Goal: Book appointment/travel/reservation

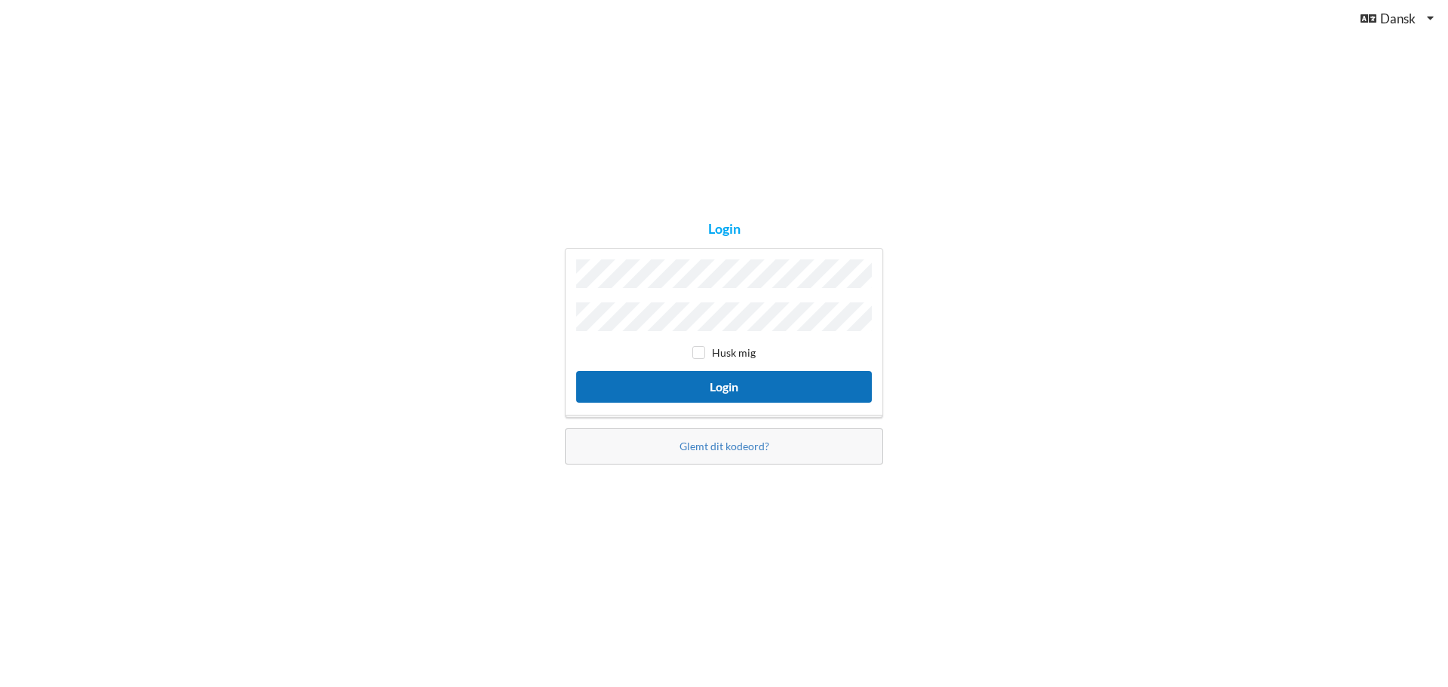
click at [738, 386] on button "Login" at bounding box center [724, 386] width 296 height 31
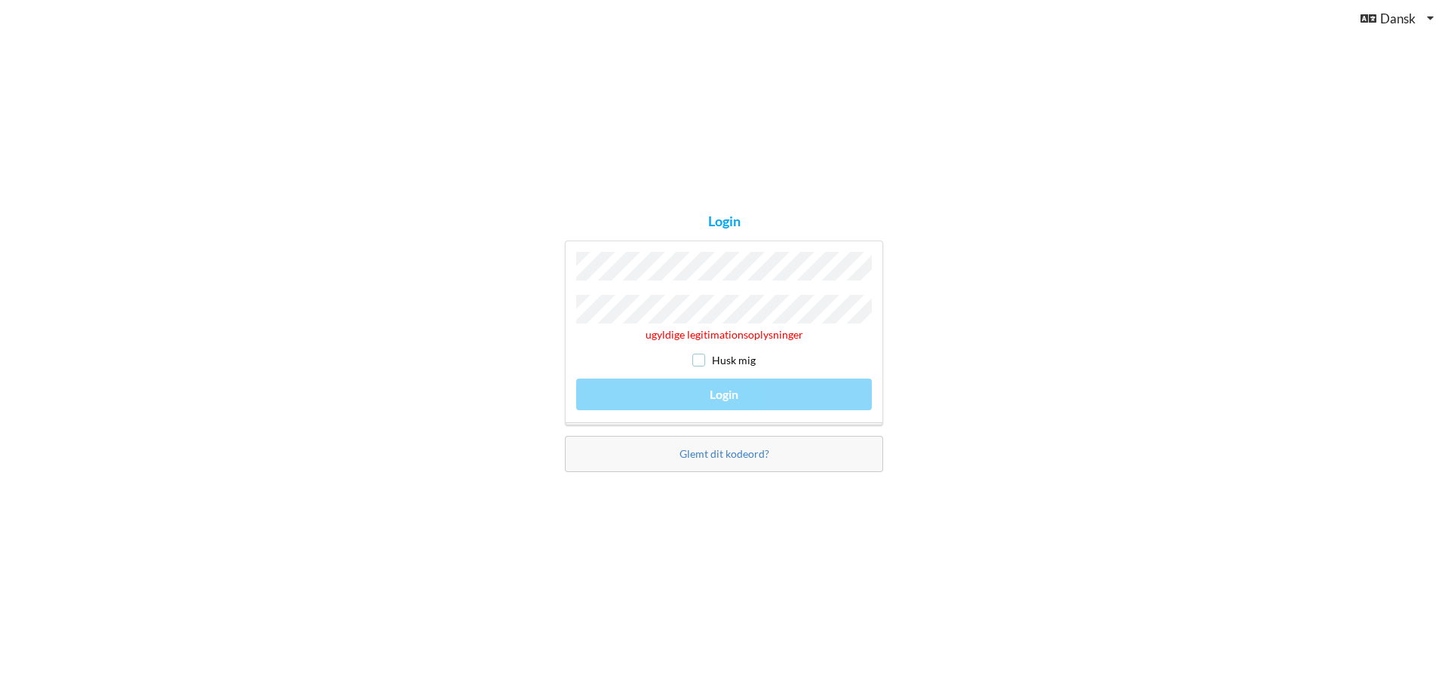
click at [698, 354] on input "checkbox" at bounding box center [698, 360] width 13 height 13
checkbox input "true"
click at [703, 390] on div "ugyldige legitimationsoplysninger Husk mig Login" at bounding box center [724, 333] width 318 height 185
click at [734, 388] on div "ugyldige legitimationsoplysninger Husk mig Login" at bounding box center [724, 333] width 318 height 185
click at [725, 399] on div "ugyldige legitimationsoplysninger Husk mig Login" at bounding box center [724, 333] width 318 height 185
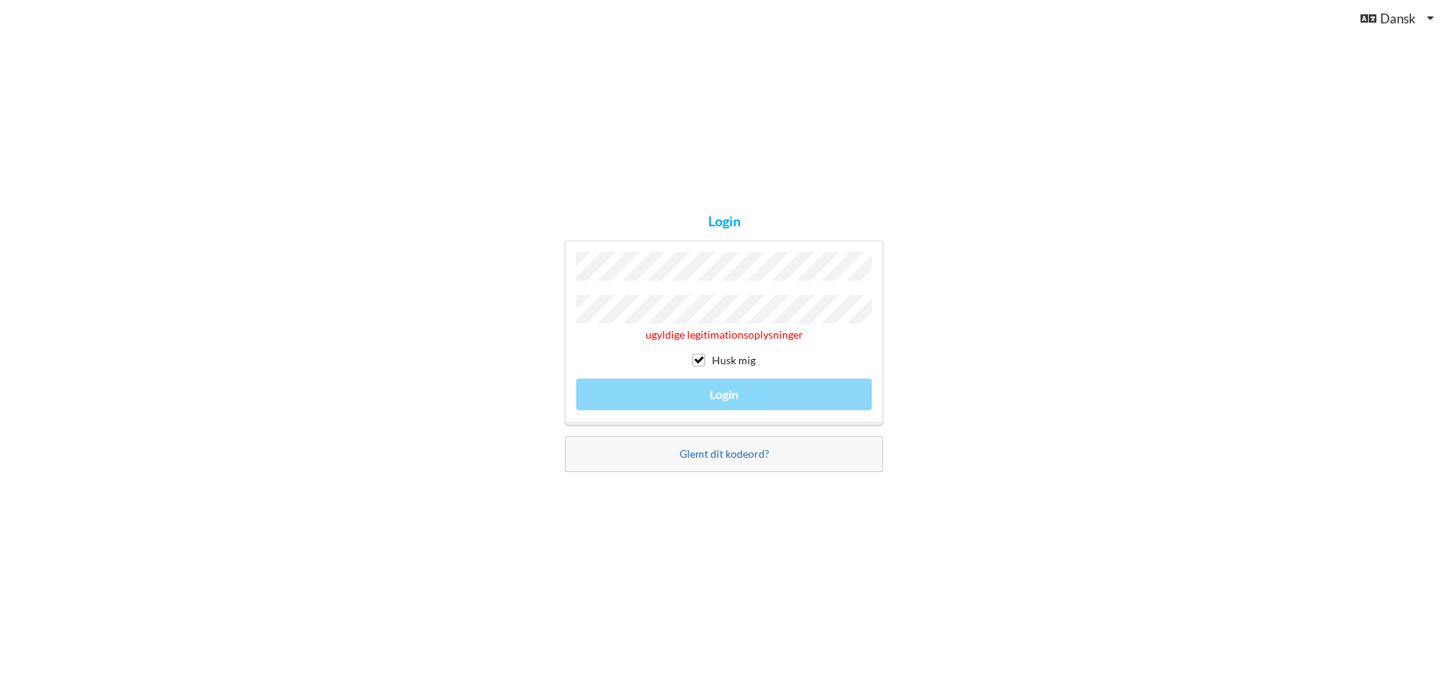
click at [701, 447] on link "Glemt dit kodeord?" at bounding box center [724, 453] width 90 height 13
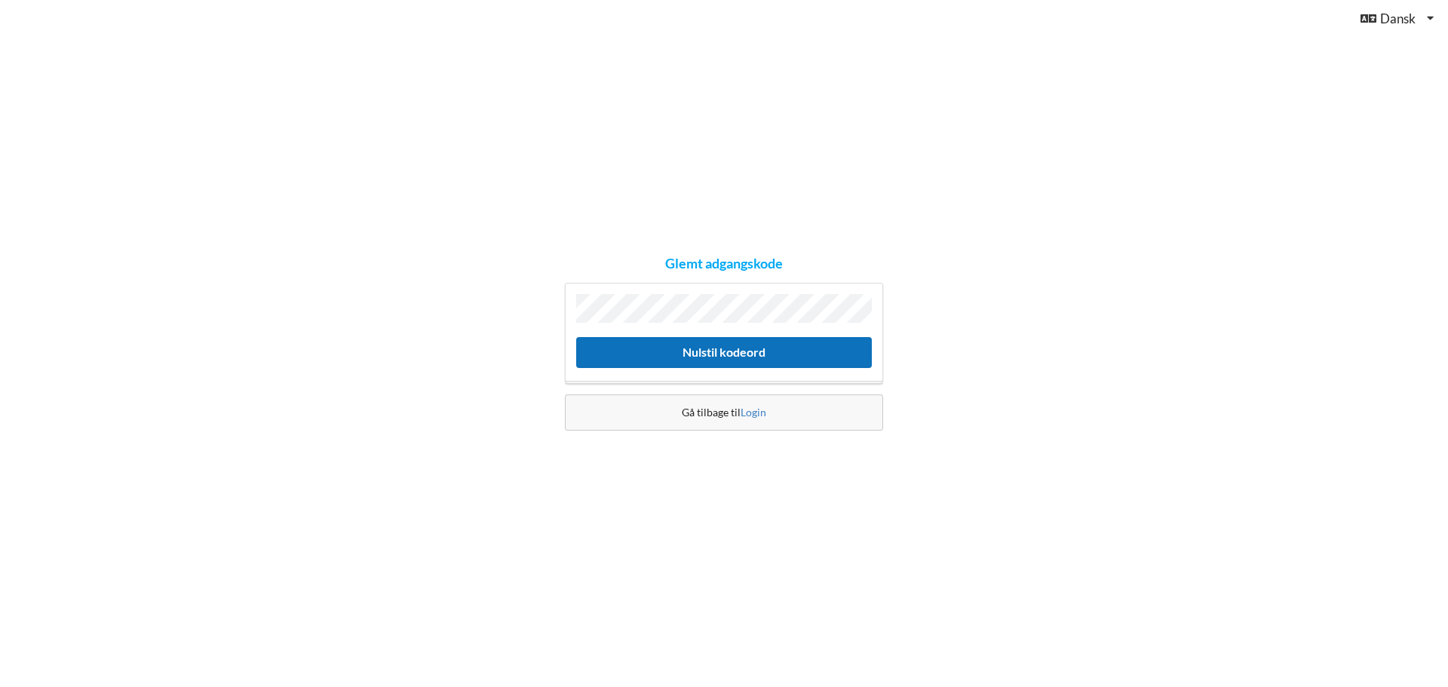
click at [703, 346] on button "Nulstil kodeord" at bounding box center [724, 352] width 296 height 31
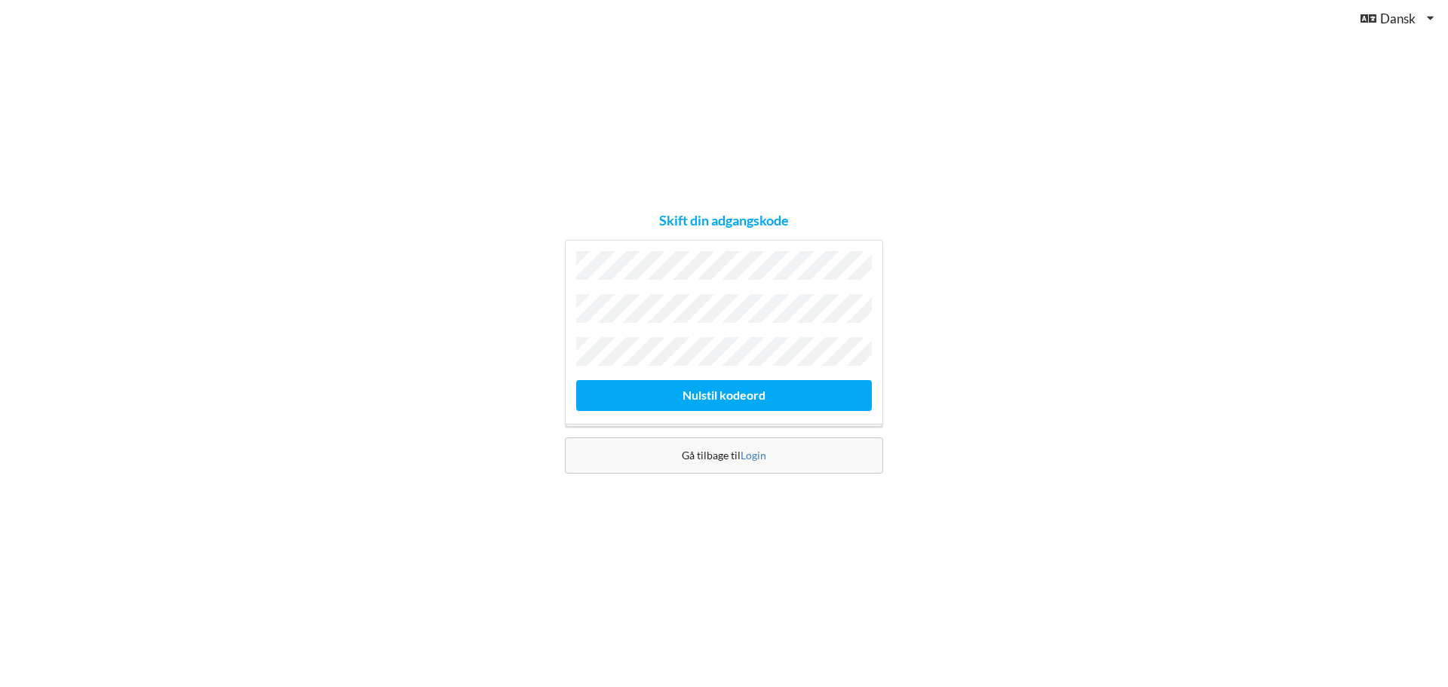
click at [997, 400] on div "Skift din adgangskode [GEOGRAPHIC_DATA] kodeord Gå tilbage til [GEOGRAPHIC_DATA]" at bounding box center [724, 343] width 1448 height 687
click at [728, 386] on button "Nulstil kodeord" at bounding box center [724, 395] width 296 height 31
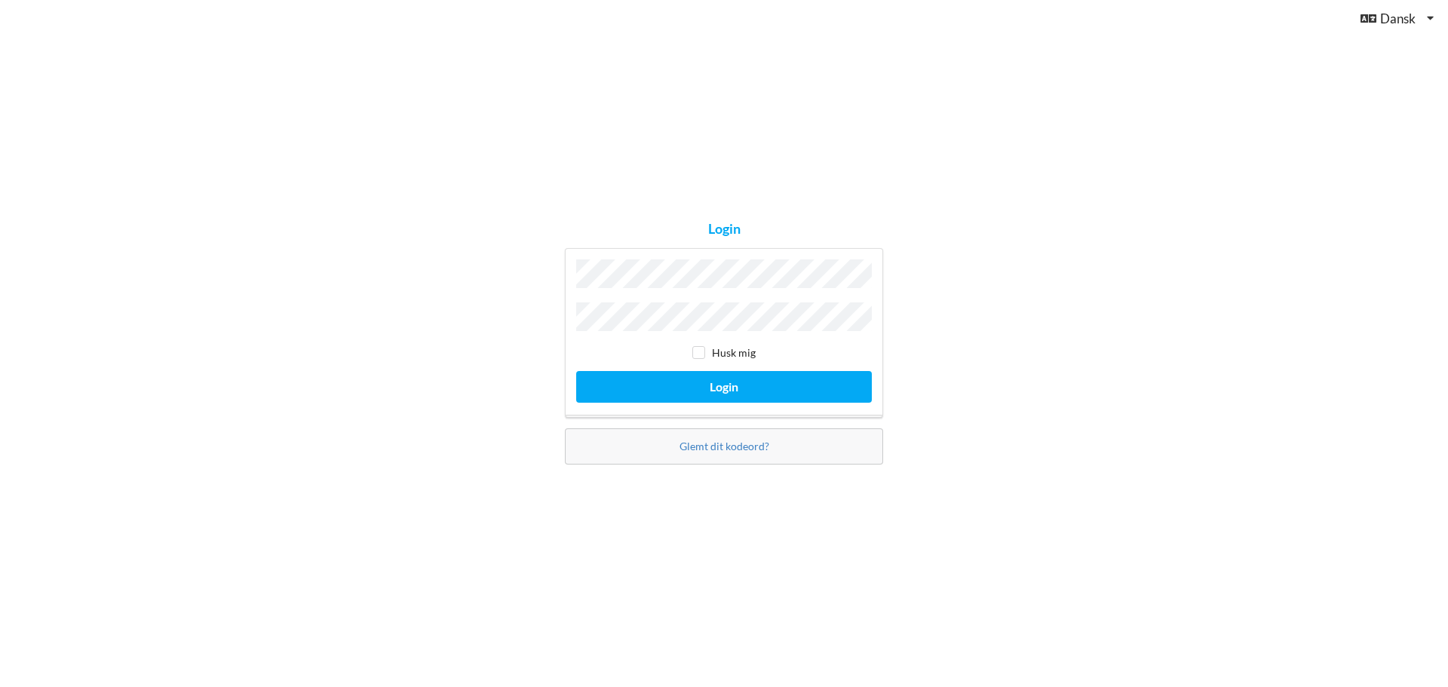
click at [521, 295] on div "Login Husk mig Login Glemt dit kodeord?" at bounding box center [724, 343] width 1448 height 687
click at [576, 371] on button "Login" at bounding box center [724, 386] width 296 height 31
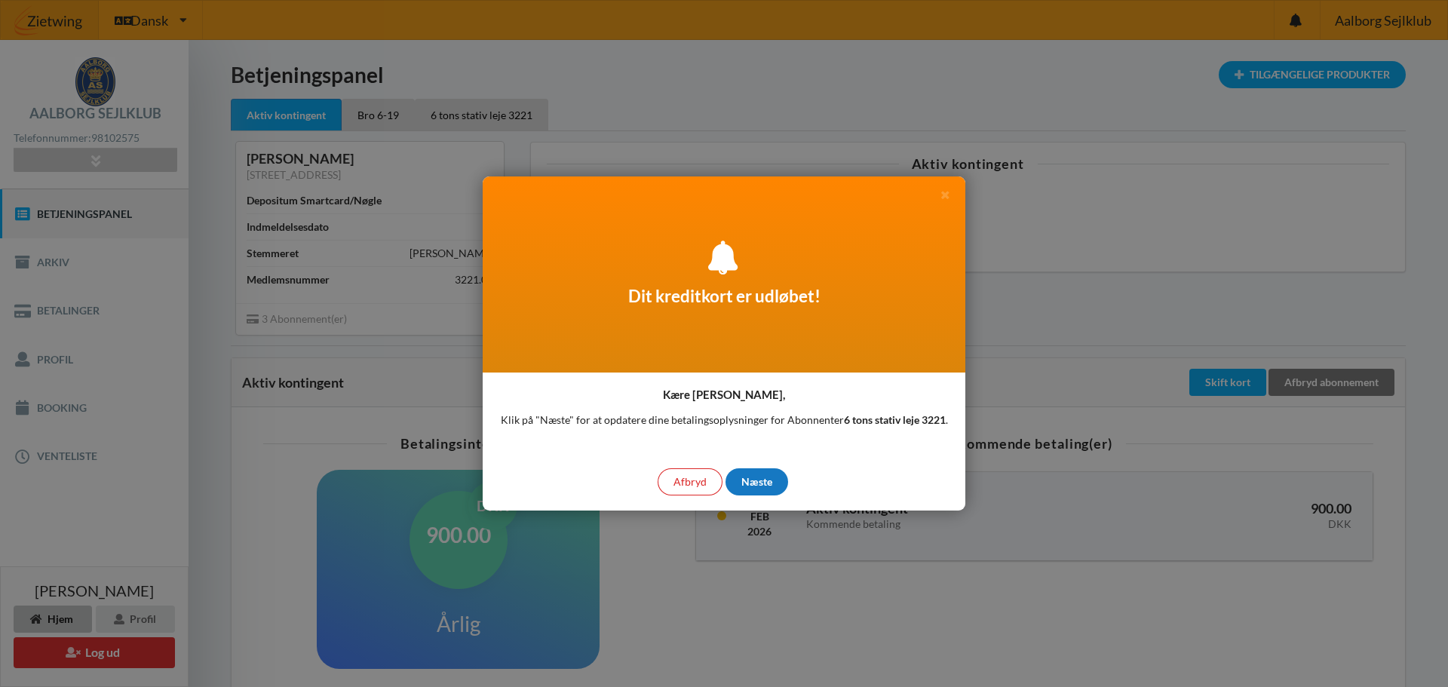
click at [761, 481] on div "Næste" at bounding box center [756, 481] width 63 height 27
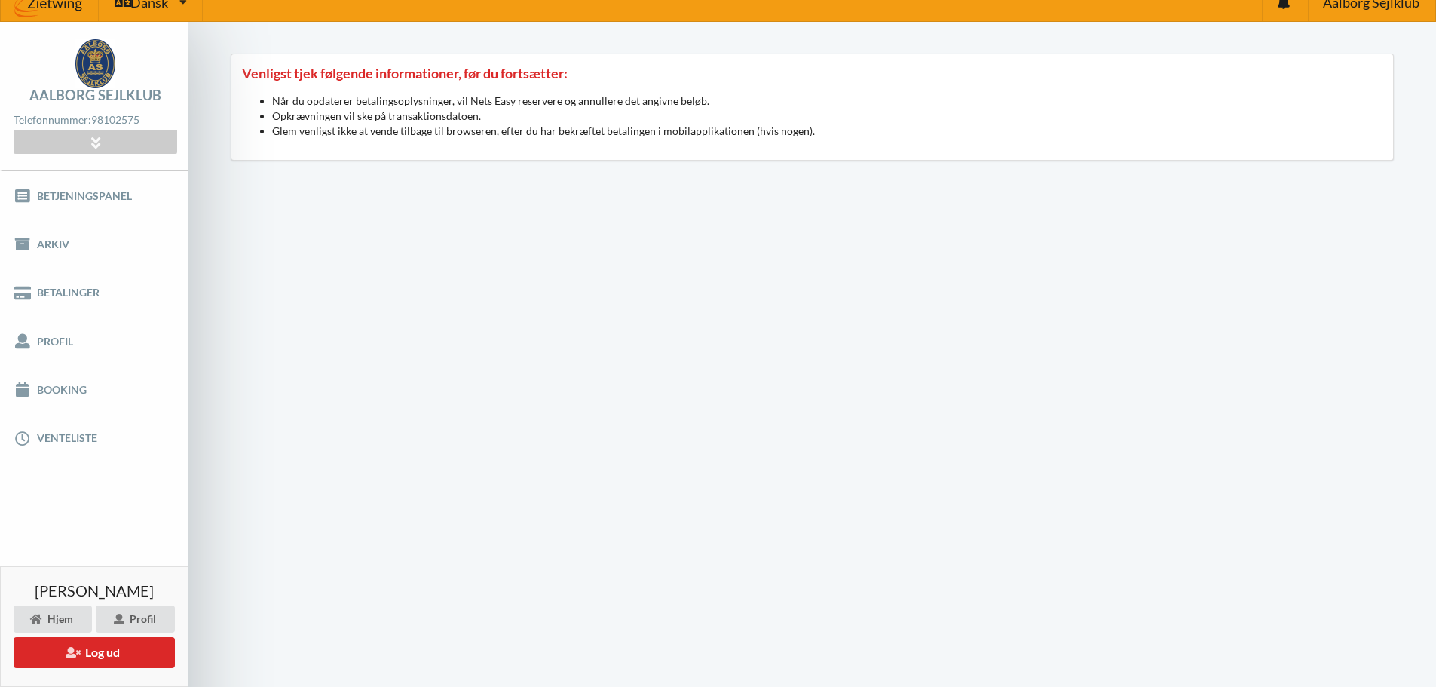
scroll to position [17, 0]
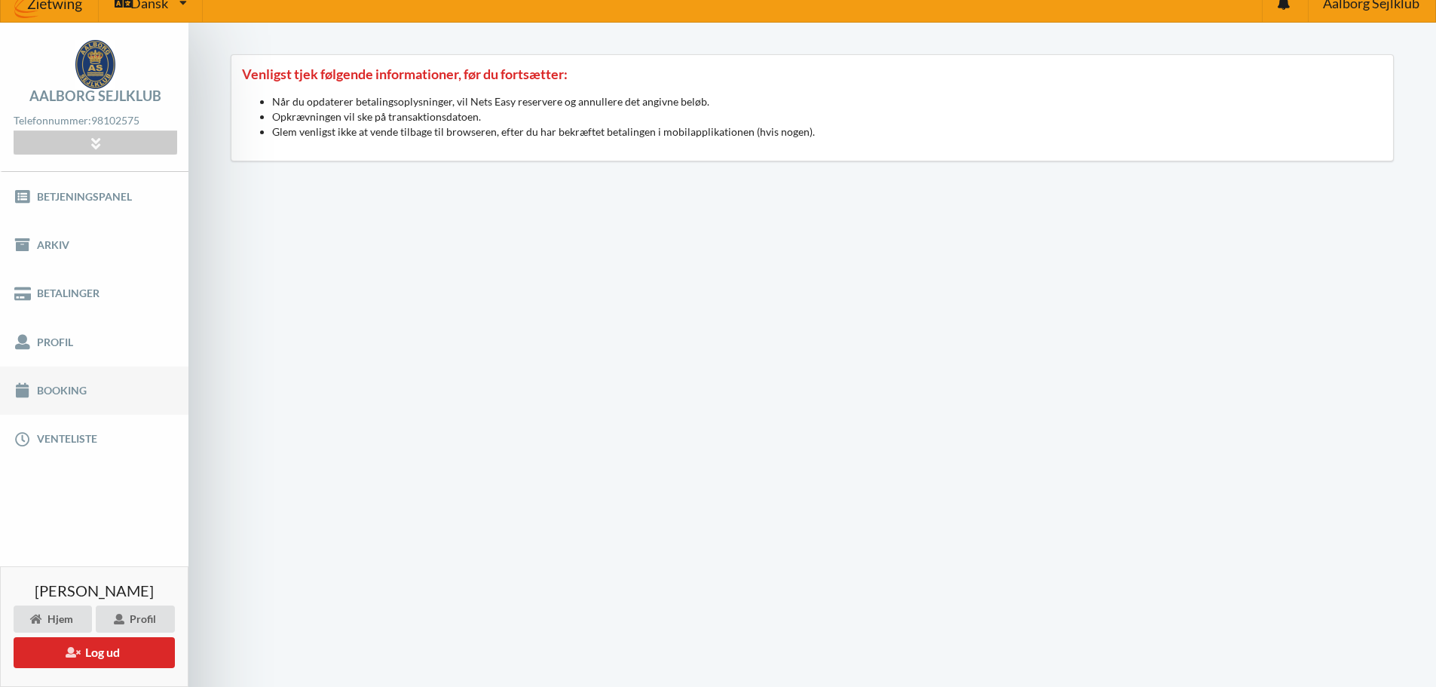
click at [58, 388] on link "Booking" at bounding box center [94, 390] width 188 height 48
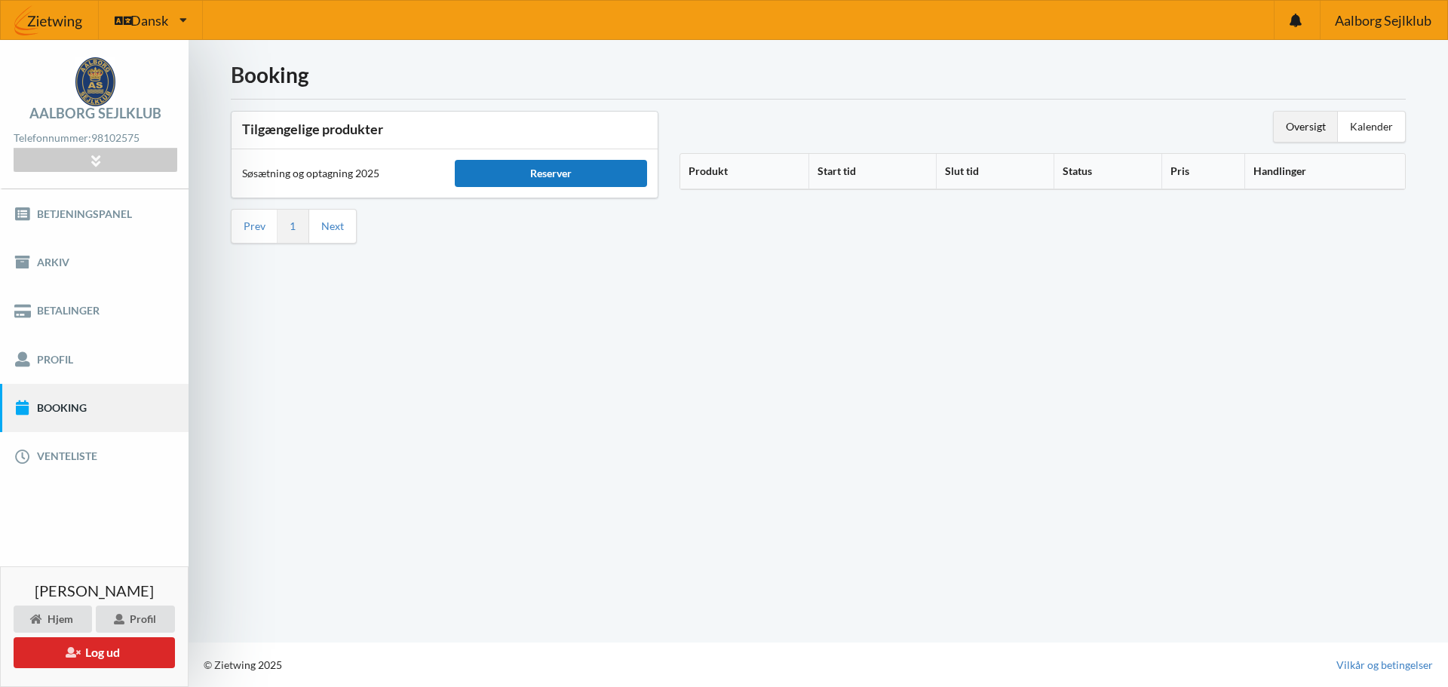
click at [535, 173] on div "Reserver" at bounding box center [551, 173] width 192 height 27
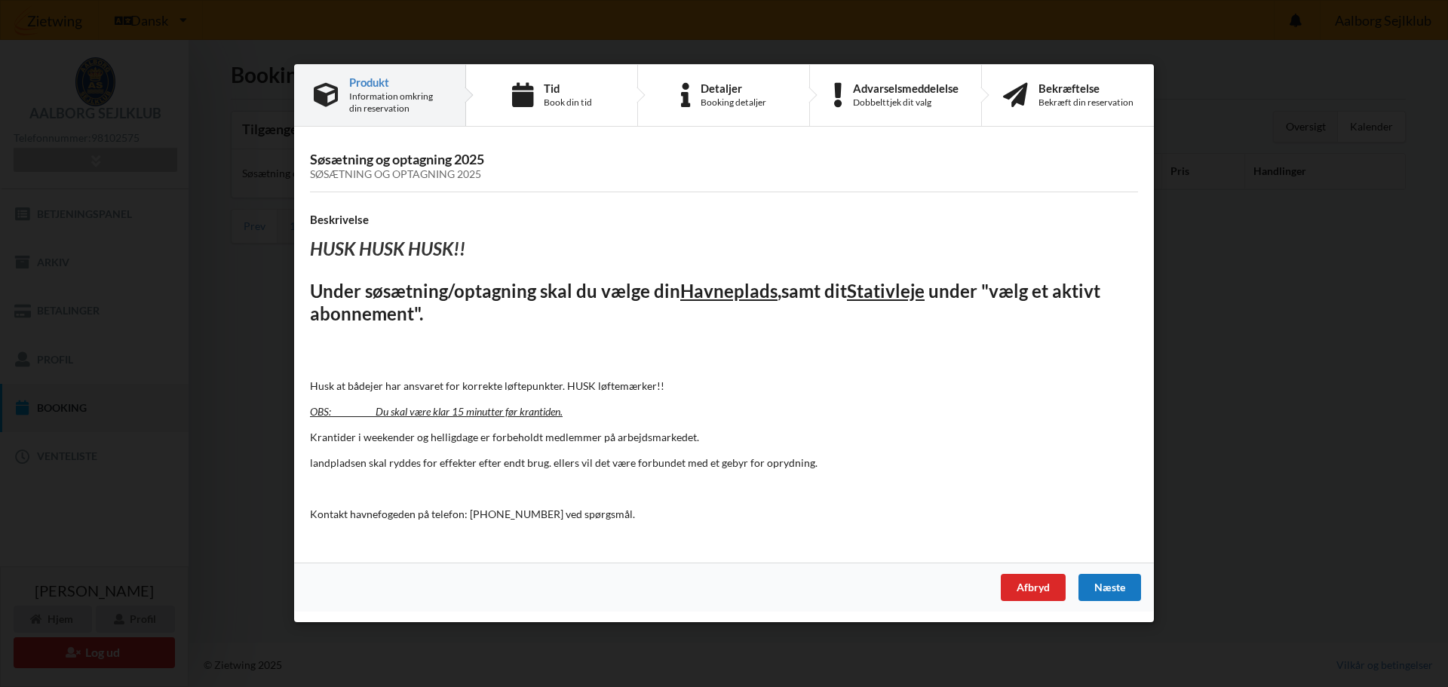
click at [1117, 592] on div "Næste" at bounding box center [1109, 588] width 63 height 27
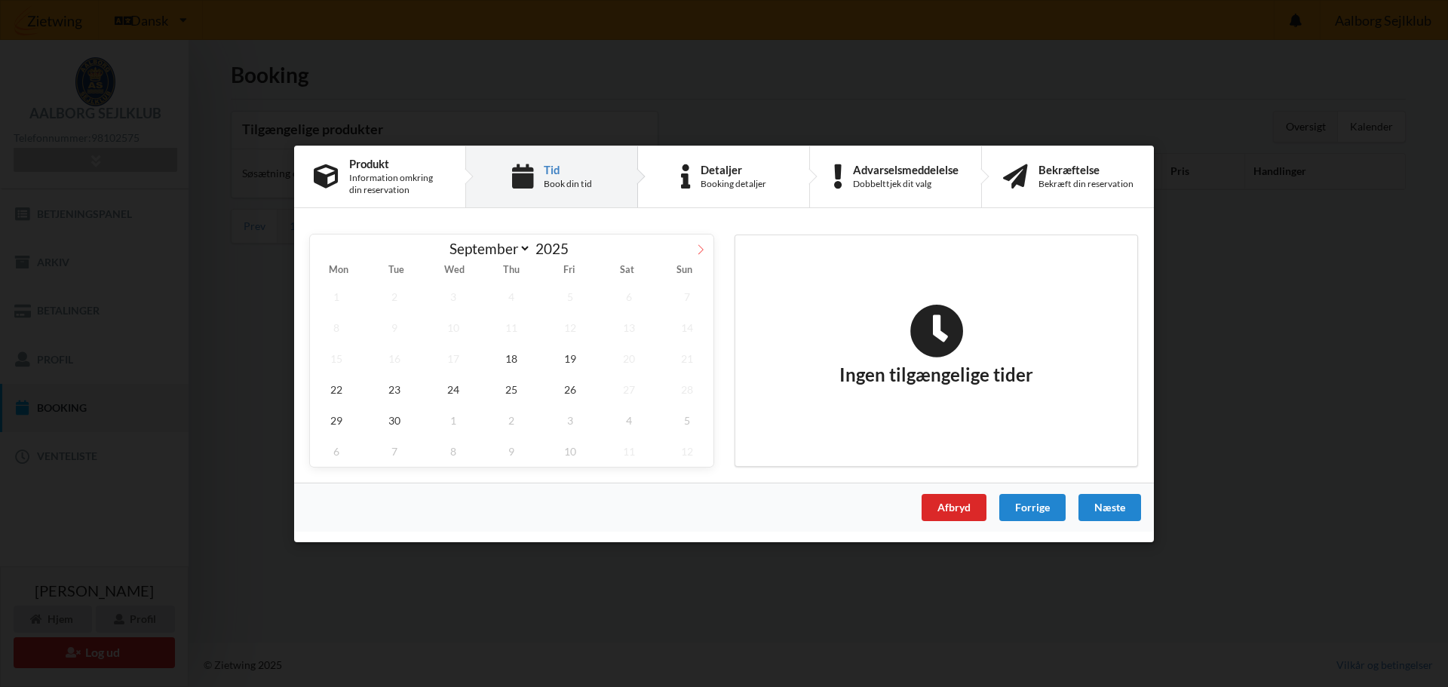
click at [707, 249] on span at bounding box center [701, 247] width 26 height 26
select select "9"
click at [627, 293] on span "4" at bounding box center [628, 295] width 53 height 31
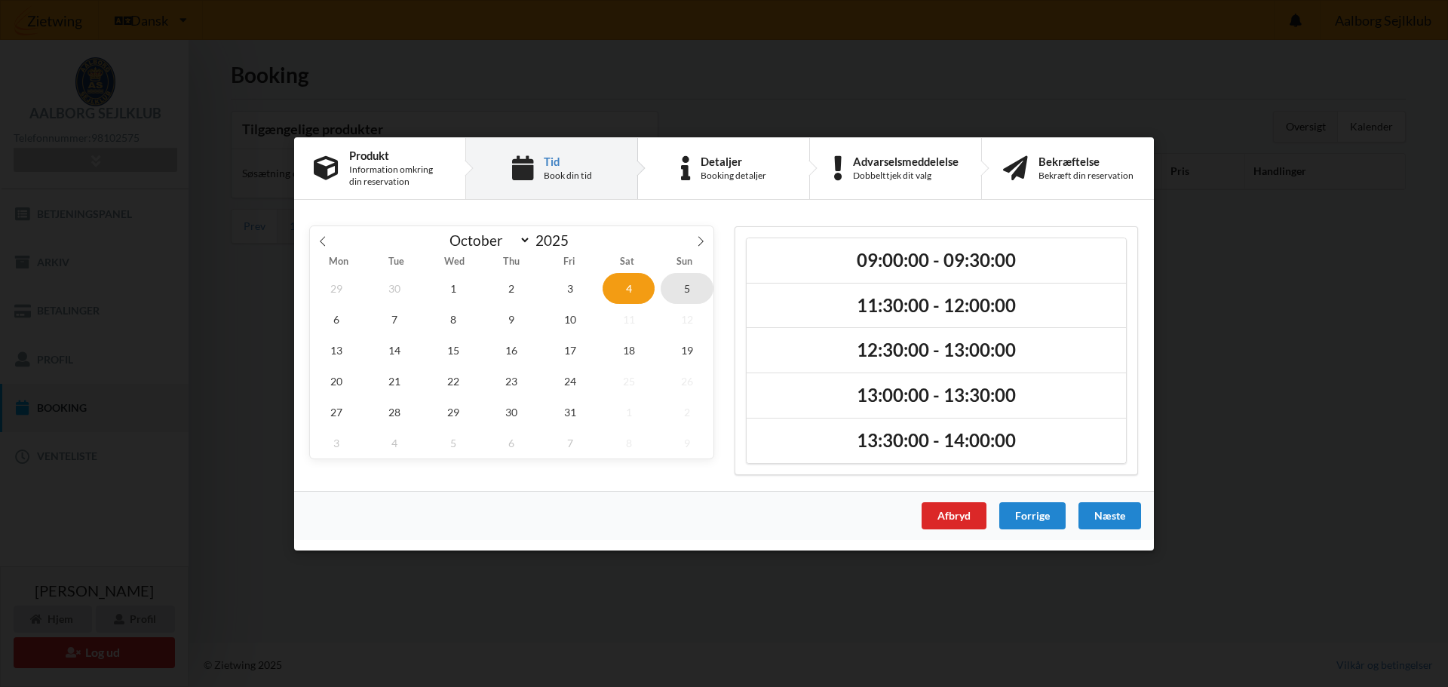
click at [686, 287] on span "5" at bounding box center [686, 287] width 53 height 31
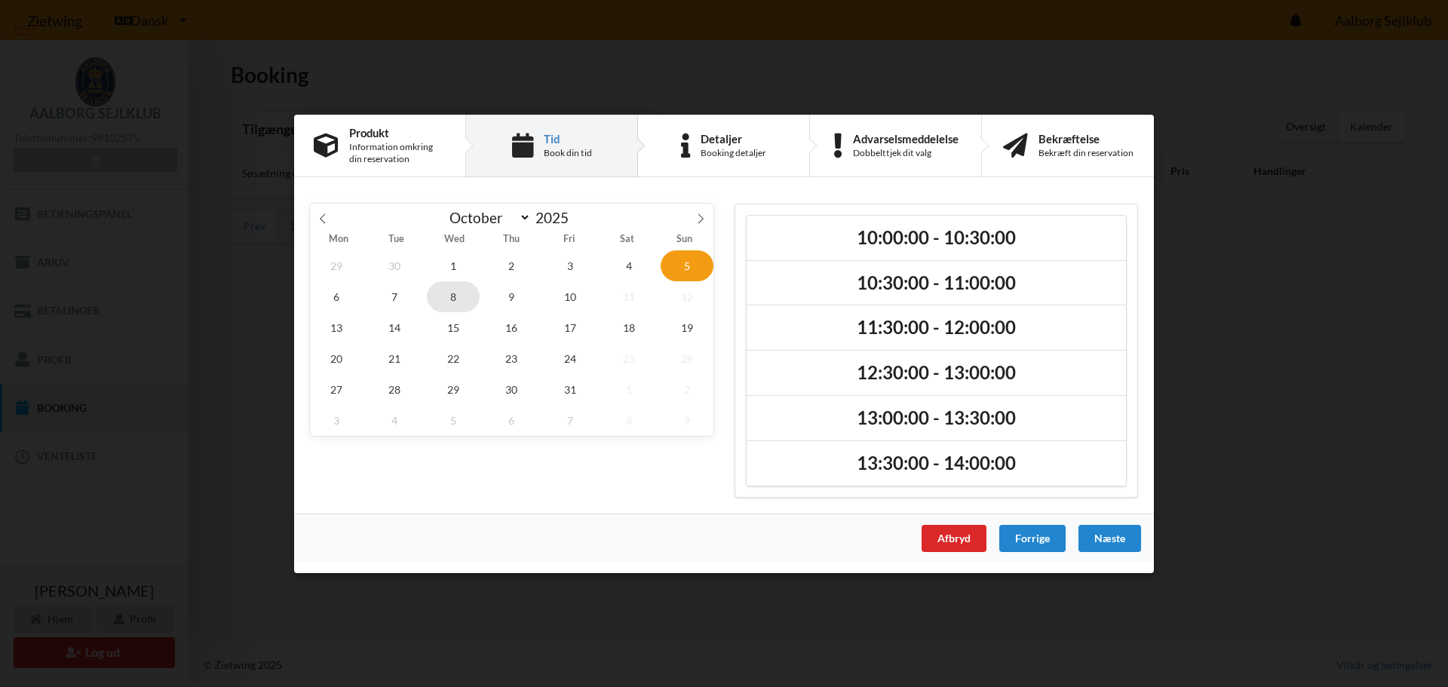
click at [457, 293] on span "8" at bounding box center [453, 295] width 53 height 31
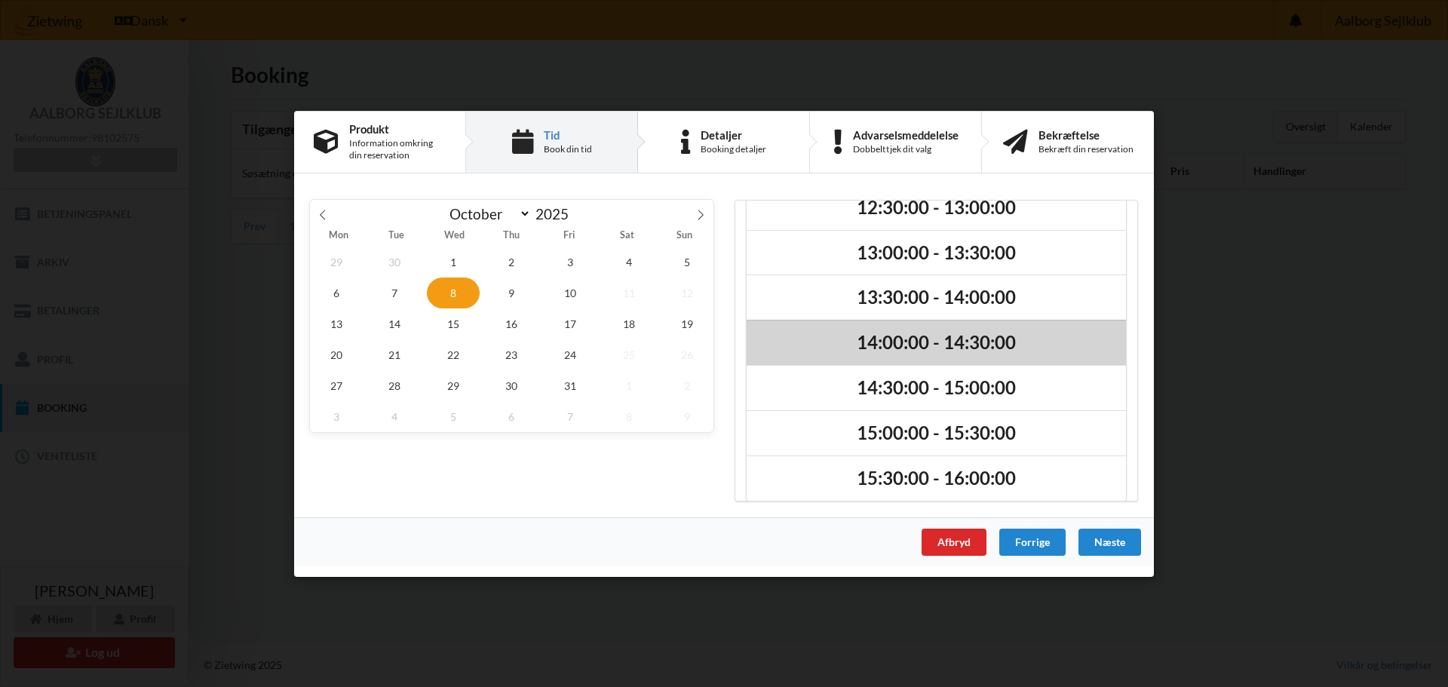
scroll to position [38, 0]
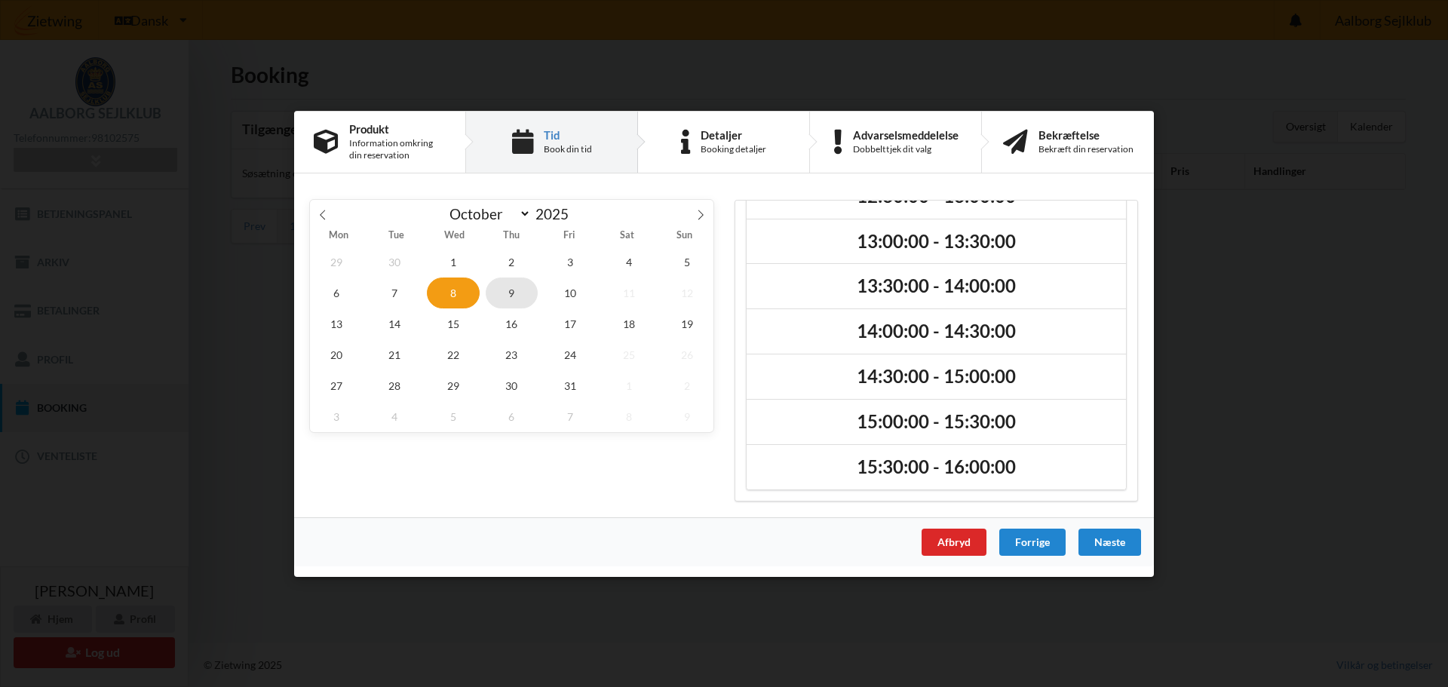
click at [502, 290] on span "9" at bounding box center [512, 292] width 53 height 31
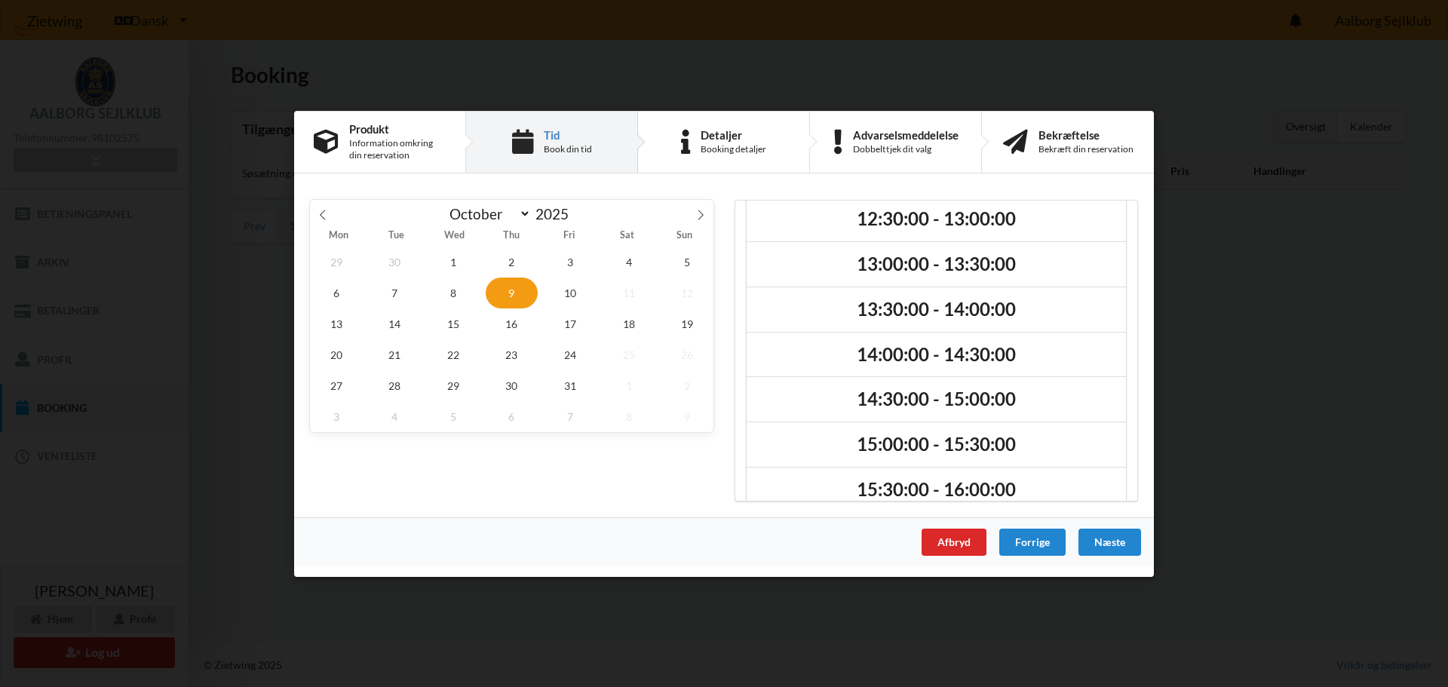
scroll to position [263, 0]
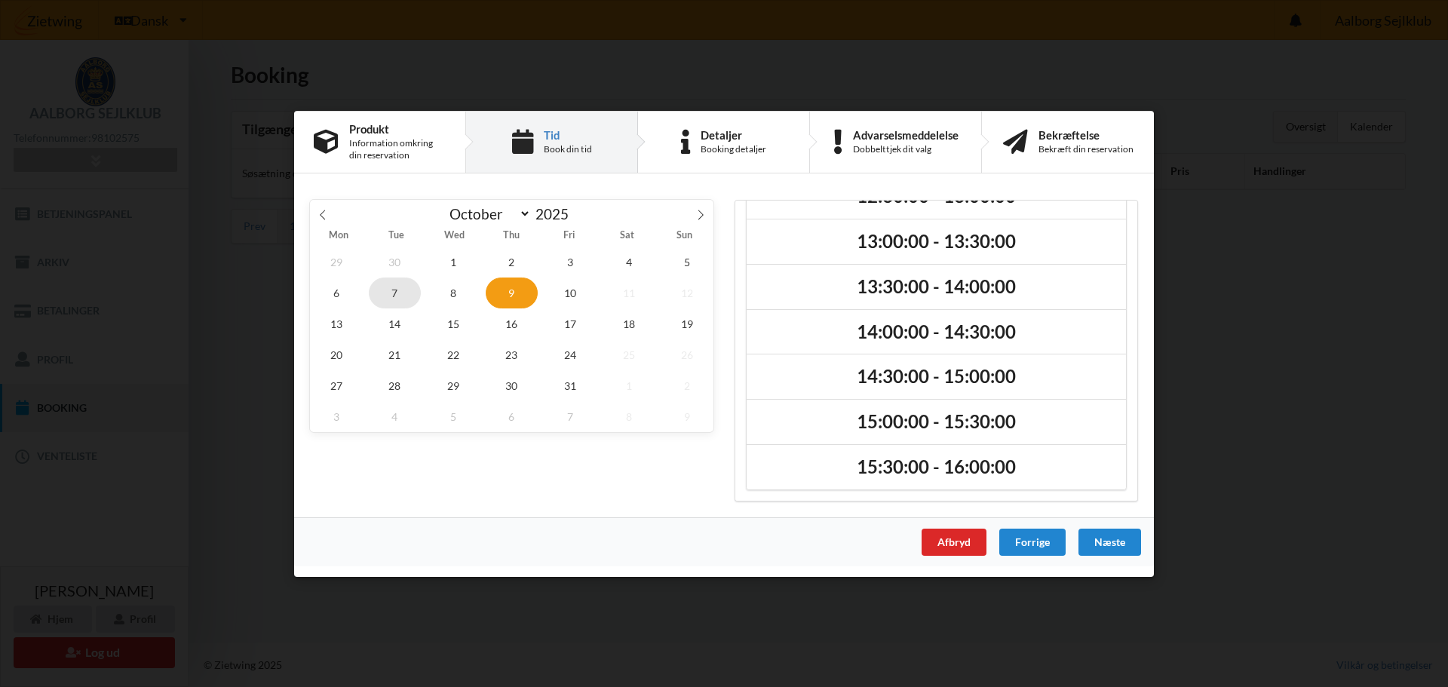
click at [403, 291] on span "7" at bounding box center [395, 292] width 53 height 31
click at [339, 294] on span "6" at bounding box center [336, 292] width 53 height 31
click at [574, 295] on span "10" at bounding box center [570, 292] width 53 height 31
click at [504, 290] on span "9" at bounding box center [512, 292] width 53 height 31
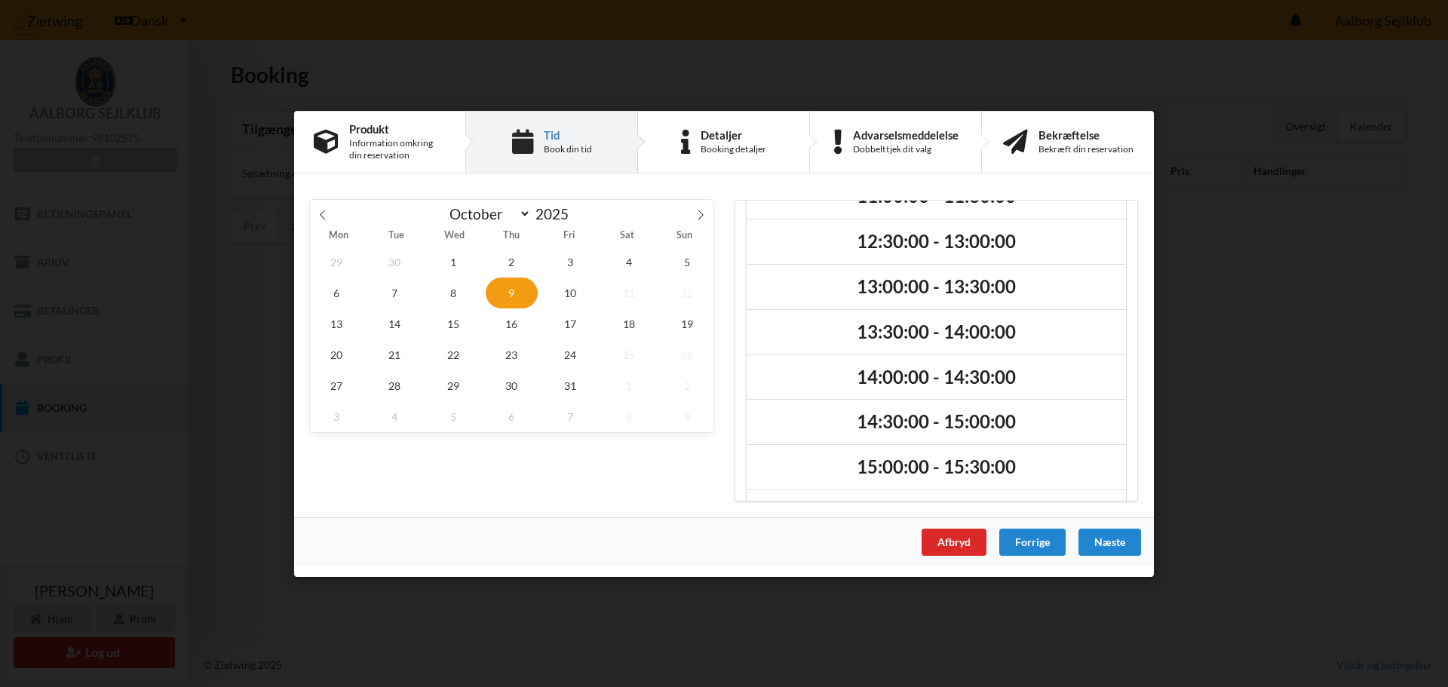
scroll to position [263, 0]
click at [449, 287] on span "8" at bounding box center [453, 292] width 53 height 31
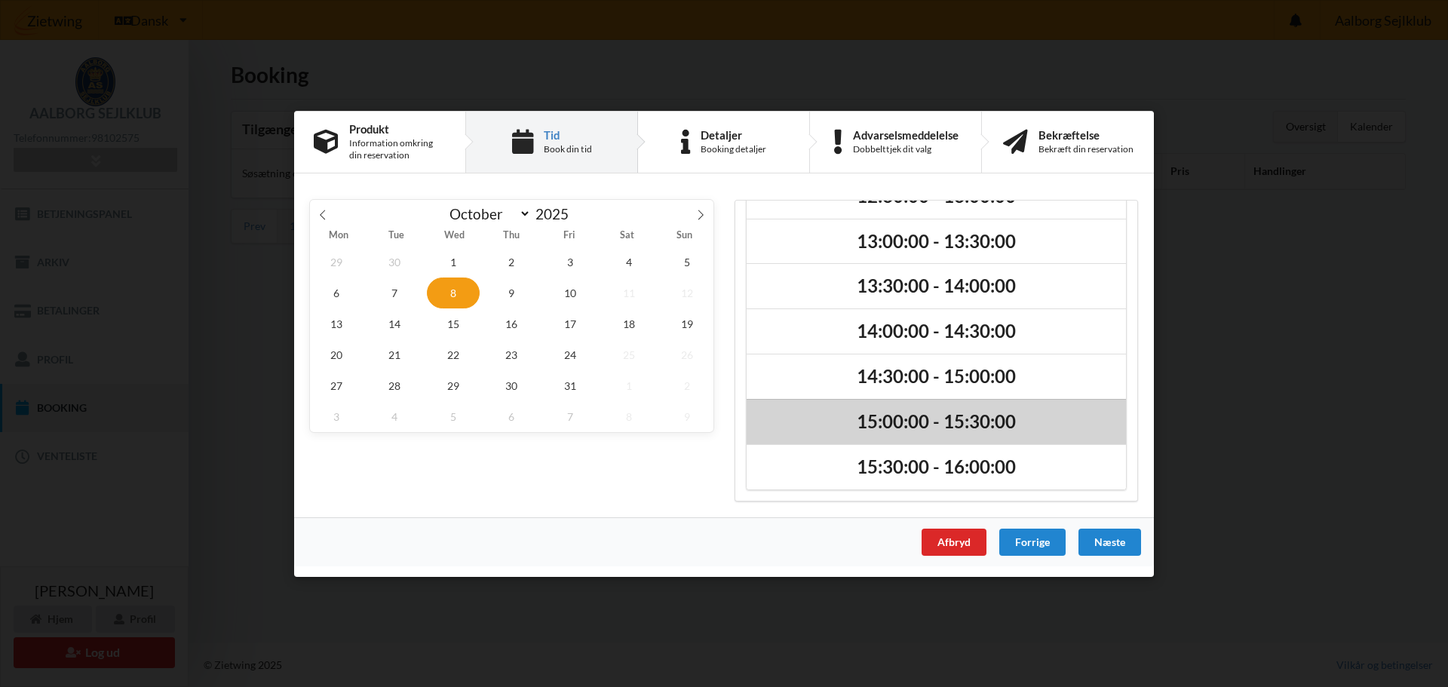
click at [896, 420] on h2 "15:00:00 - 15:30:00" at bounding box center [936, 421] width 358 height 23
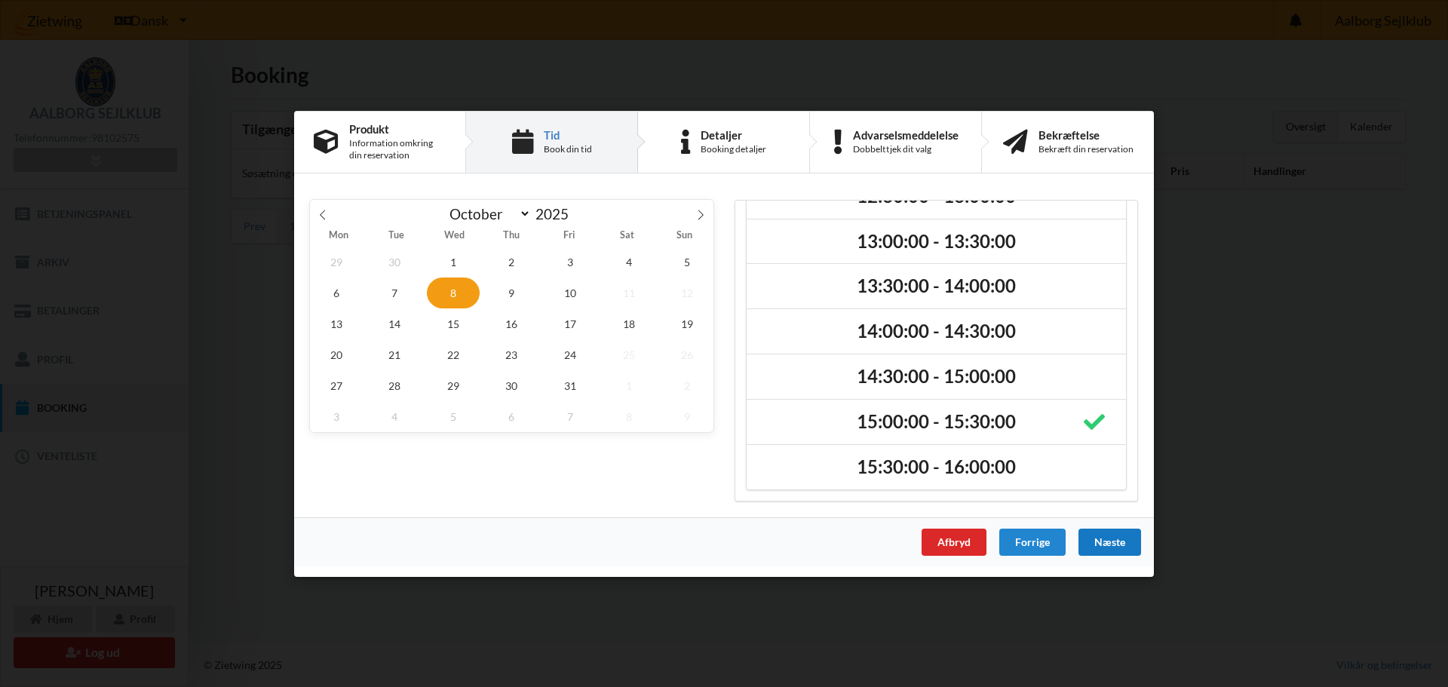
click at [1118, 538] on div "Næste" at bounding box center [1109, 541] width 63 height 27
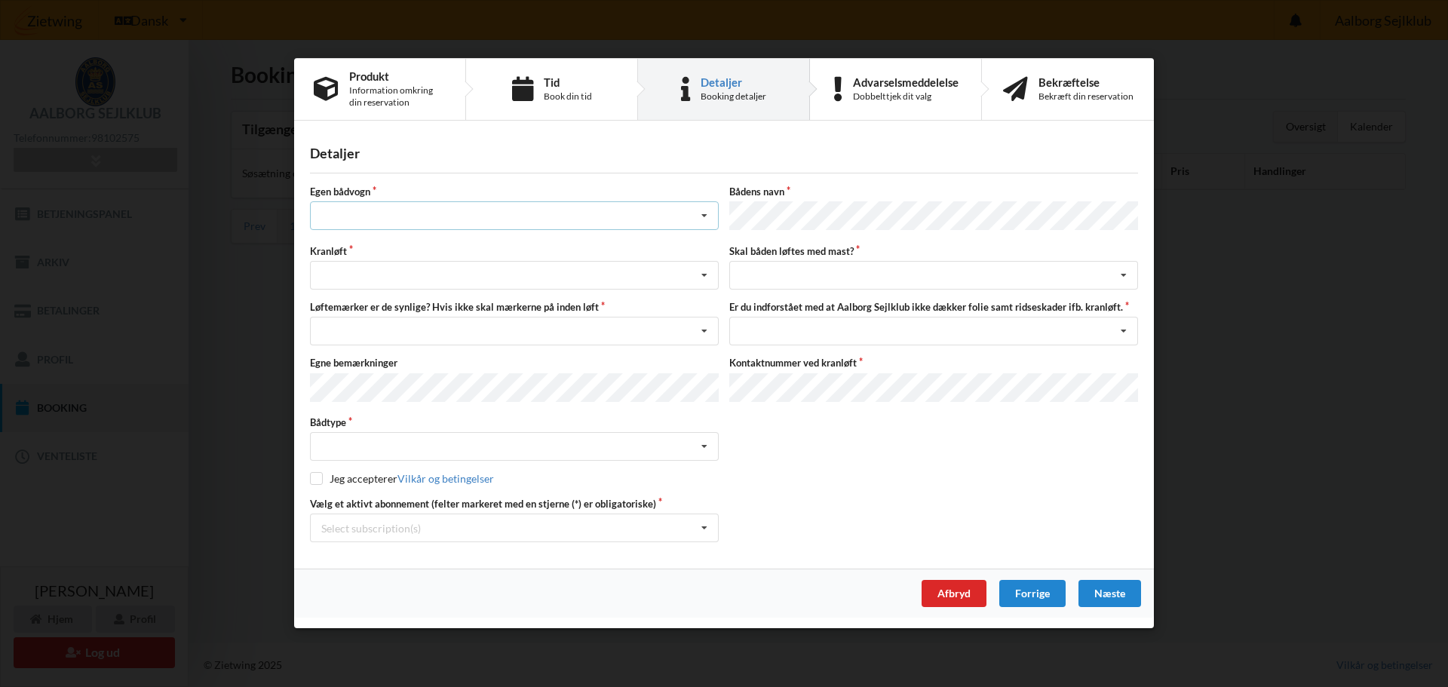
click at [350, 215] on div "Intet valg ja nej" at bounding box center [514, 216] width 409 height 29
click at [344, 302] on div "nej" at bounding box center [514, 300] width 407 height 28
click at [361, 271] on div "Søsætning Optagning" at bounding box center [514, 276] width 409 height 29
click at [352, 332] on div "Optagning" at bounding box center [514, 331] width 407 height 28
click at [389, 332] on div "Nej, jeg kontakter havnekontoret inden løft og får dem sat på Ja, mine mærker e…" at bounding box center [514, 331] width 409 height 29
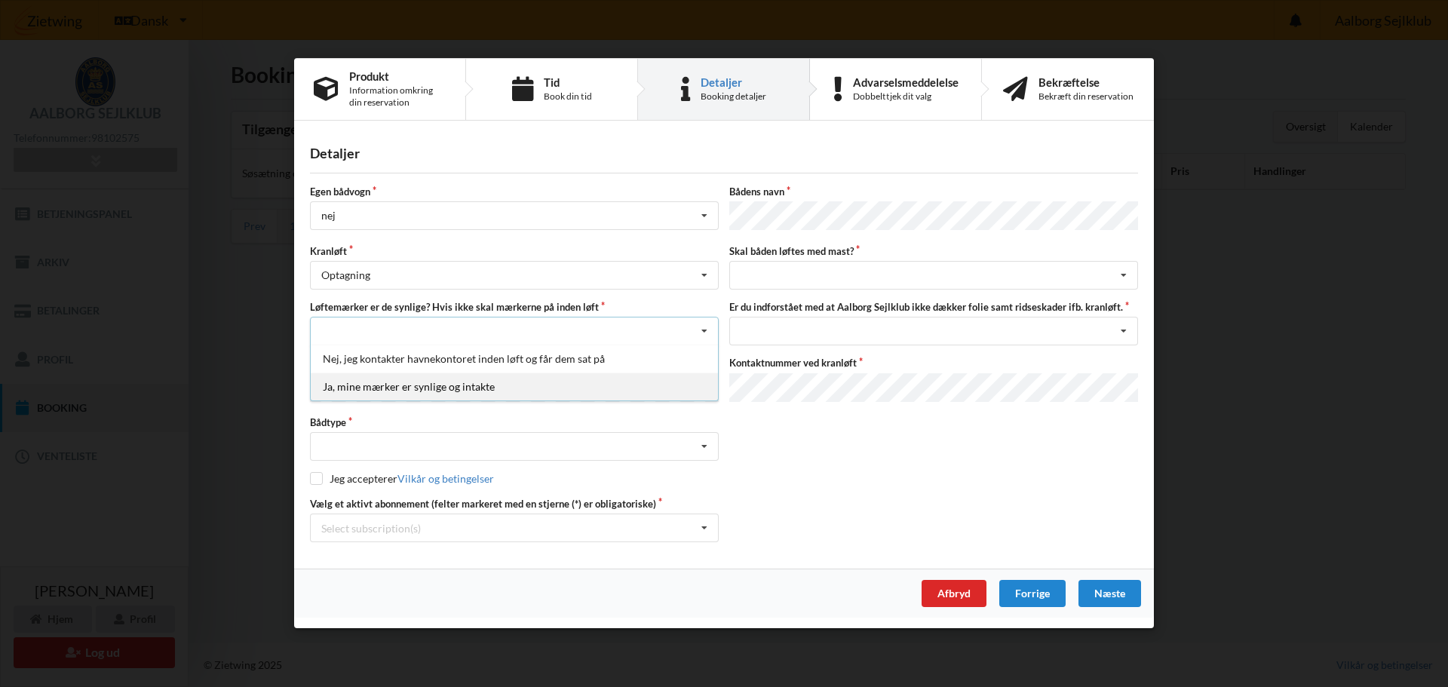
click at [394, 391] on div "Ja, mine mærker er synlige og intakte" at bounding box center [514, 387] width 407 height 28
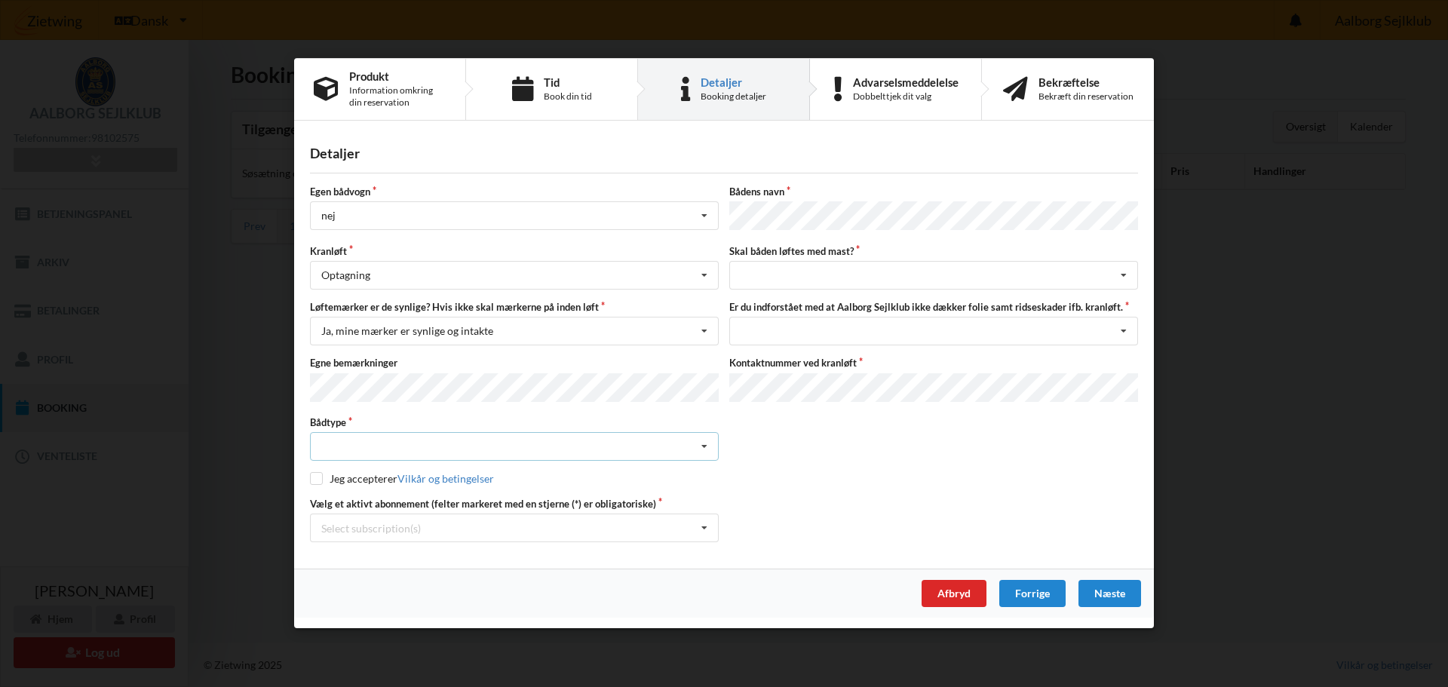
click at [365, 446] on div "Intet valgt Sejlbåd Motorbåd Motorsejler Jolle Andet" at bounding box center [514, 447] width 409 height 29
click at [349, 497] on div "Sejlbåd" at bounding box center [514, 503] width 407 height 28
click at [312, 475] on input "checkbox" at bounding box center [316, 479] width 13 height 13
checkbox input "true"
click at [707, 521] on icon at bounding box center [704, 529] width 23 height 28
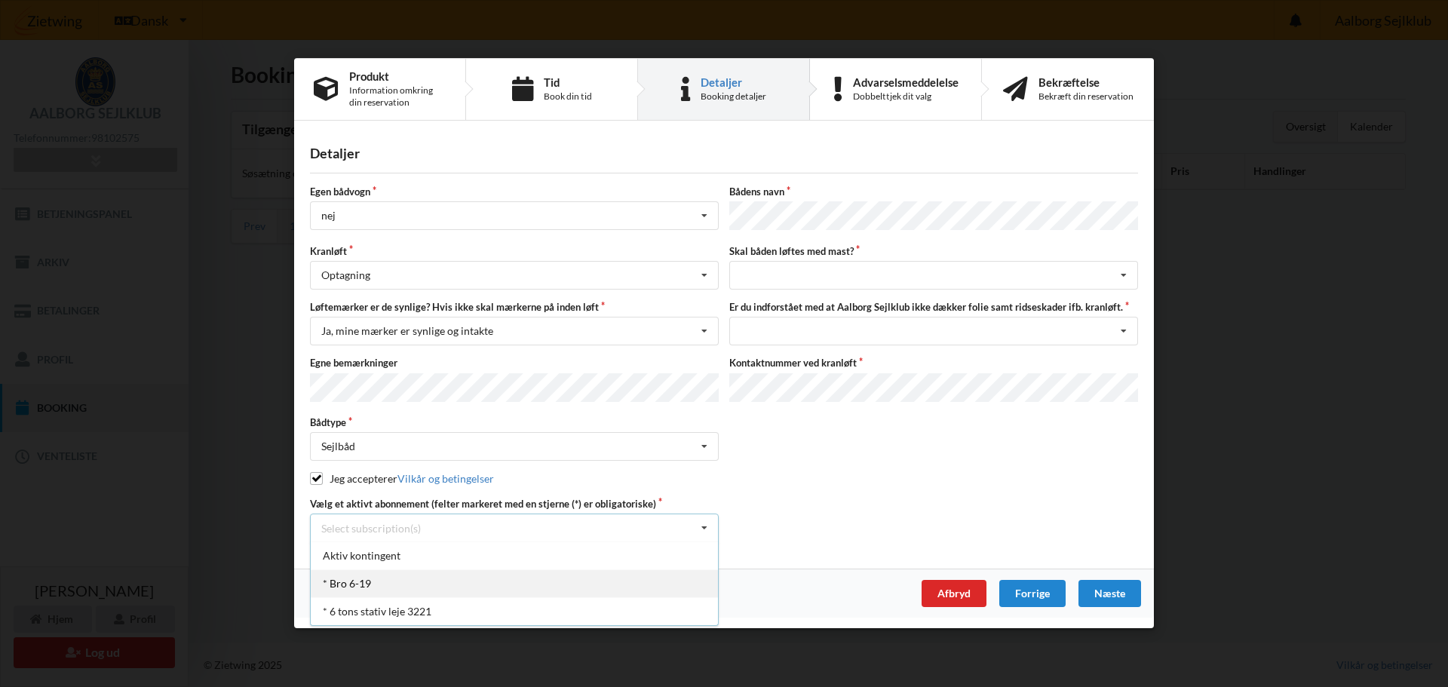
click at [378, 575] on div "* Bro 6-19" at bounding box center [514, 584] width 407 height 28
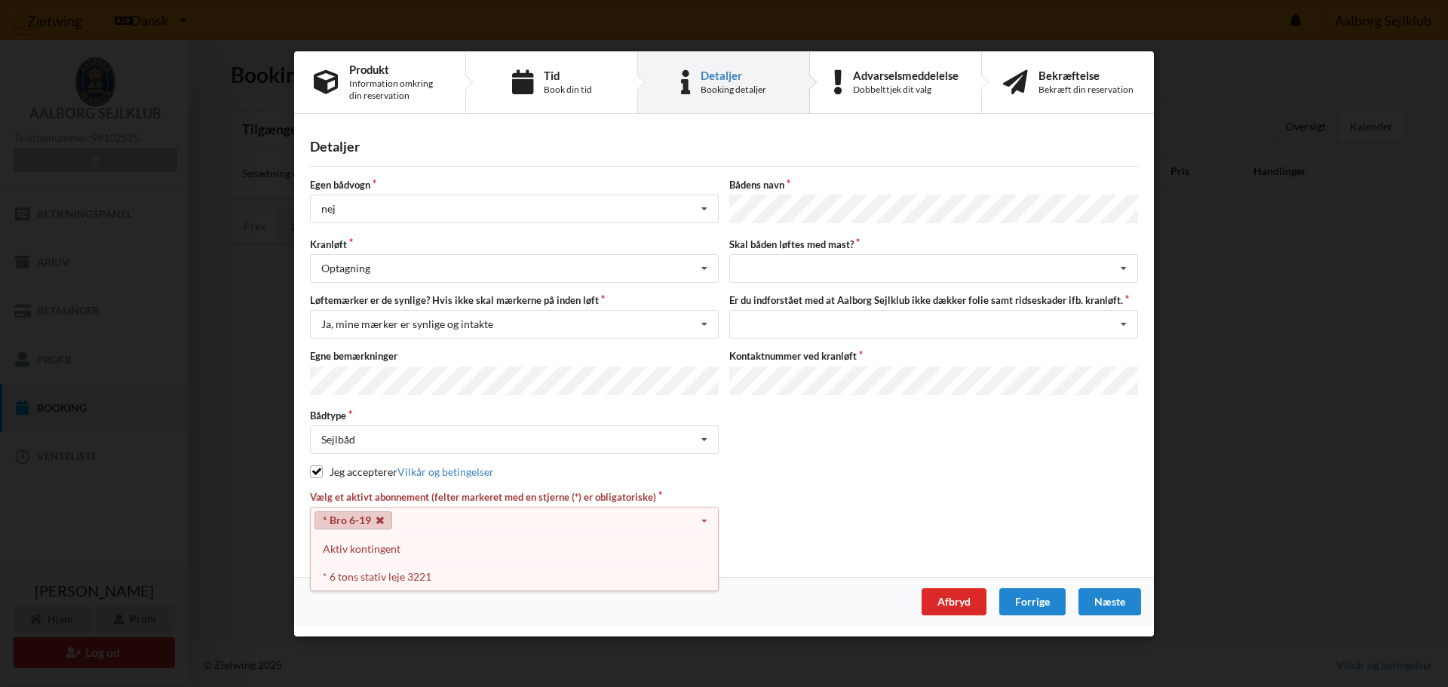
click at [379, 516] on icon at bounding box center [380, 521] width 8 height 10
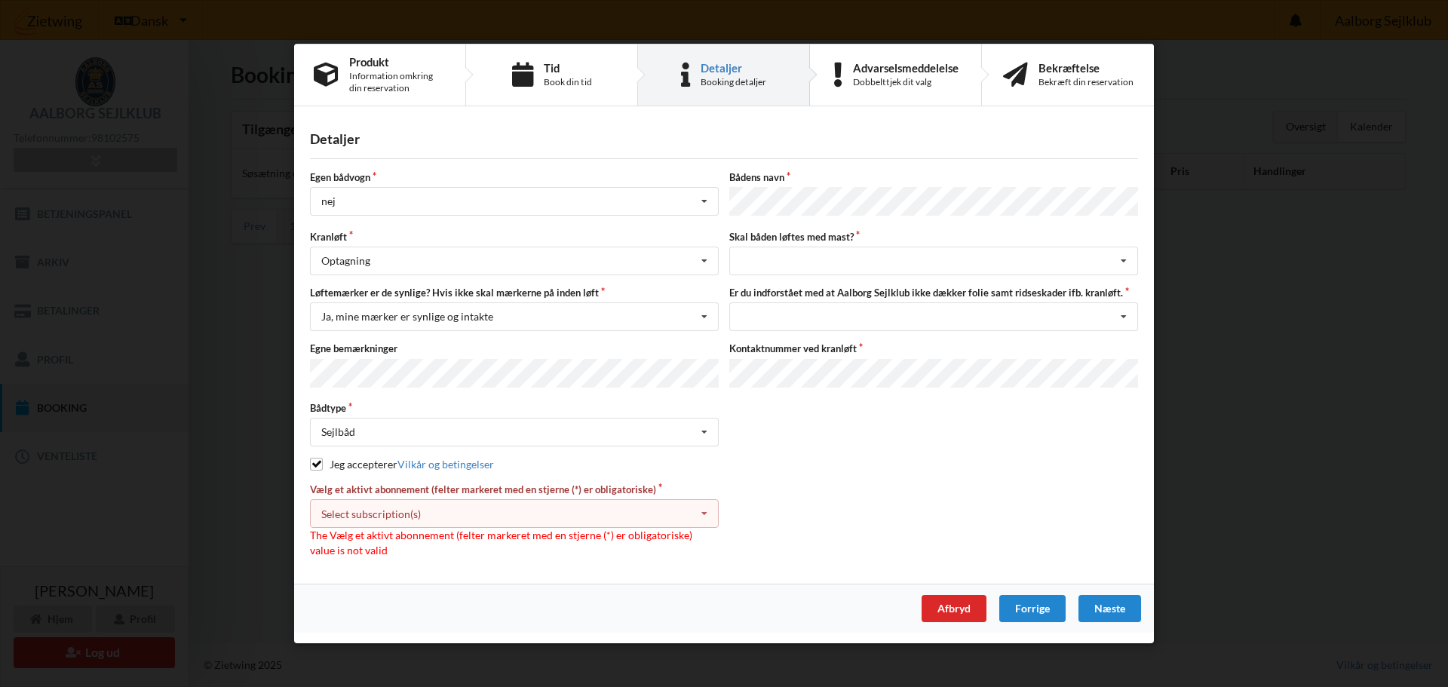
click at [700, 509] on icon at bounding box center [704, 514] width 23 height 28
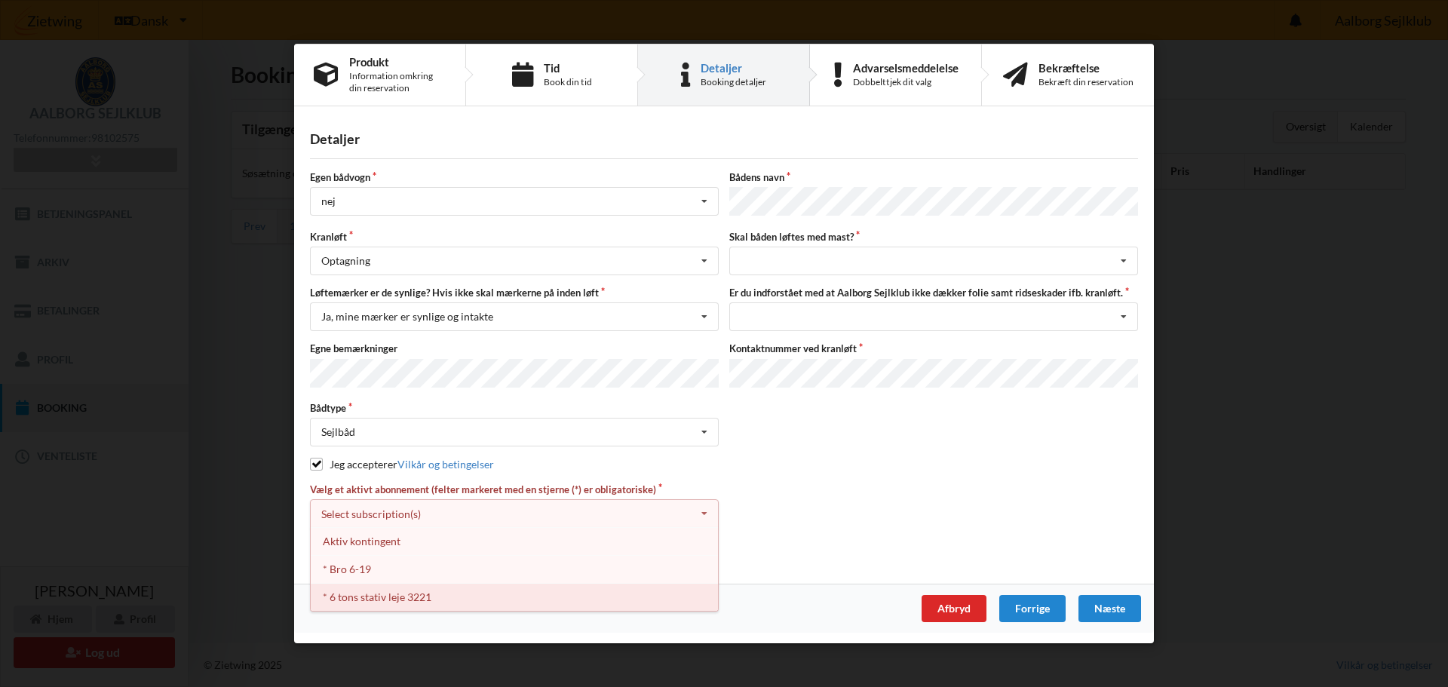
click at [352, 596] on div "* 6 tons stativ leje 3221" at bounding box center [514, 597] width 407 height 28
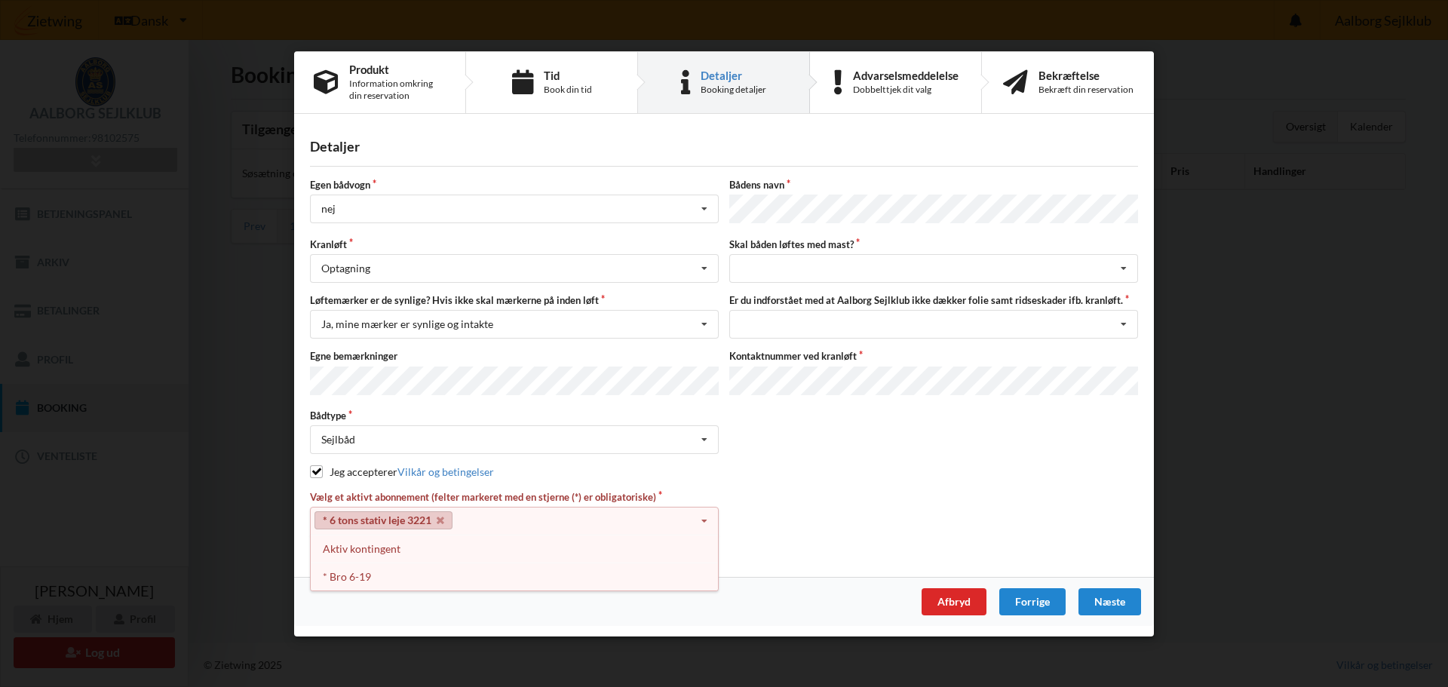
click at [703, 512] on icon at bounding box center [704, 521] width 23 height 28
click at [438, 516] on icon at bounding box center [441, 521] width 8 height 10
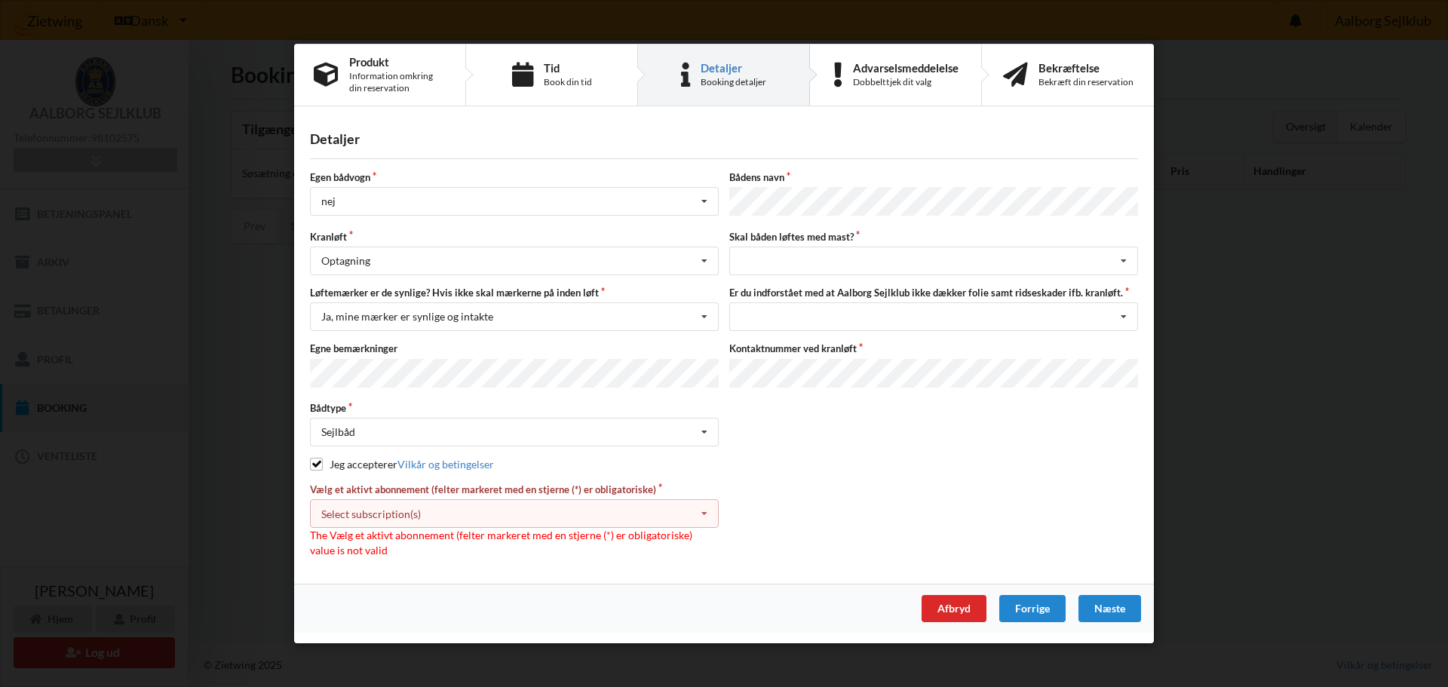
click at [709, 503] on icon at bounding box center [704, 514] width 23 height 28
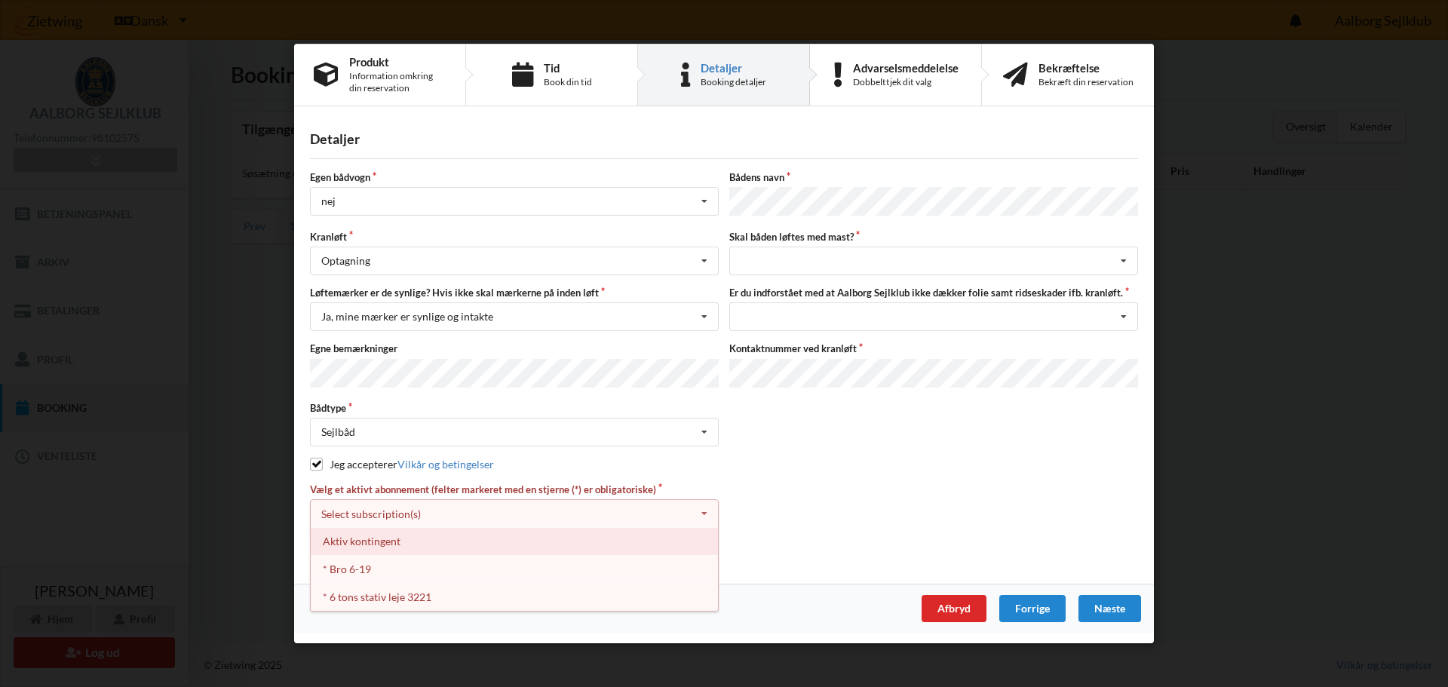
click at [400, 538] on div "Aktiv kontingent" at bounding box center [514, 541] width 407 height 28
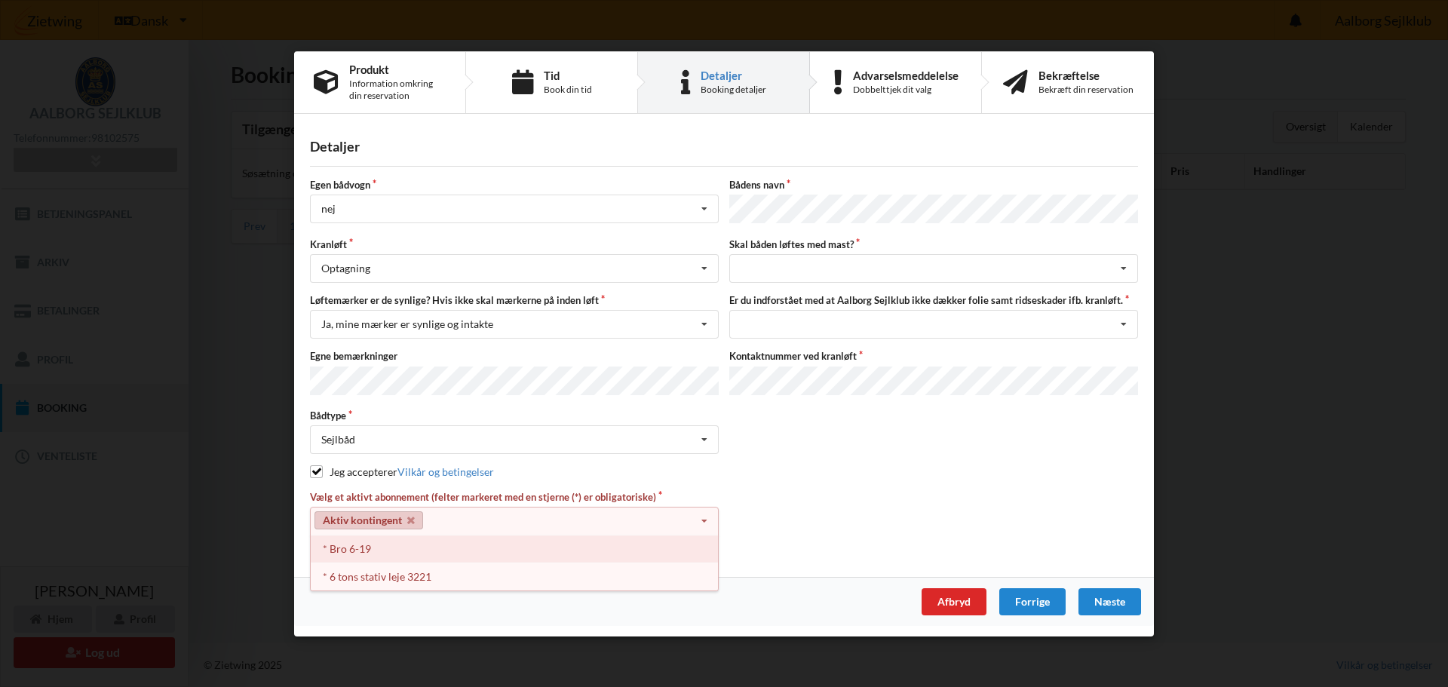
click at [353, 538] on div "* Bro 6-19" at bounding box center [514, 549] width 407 height 28
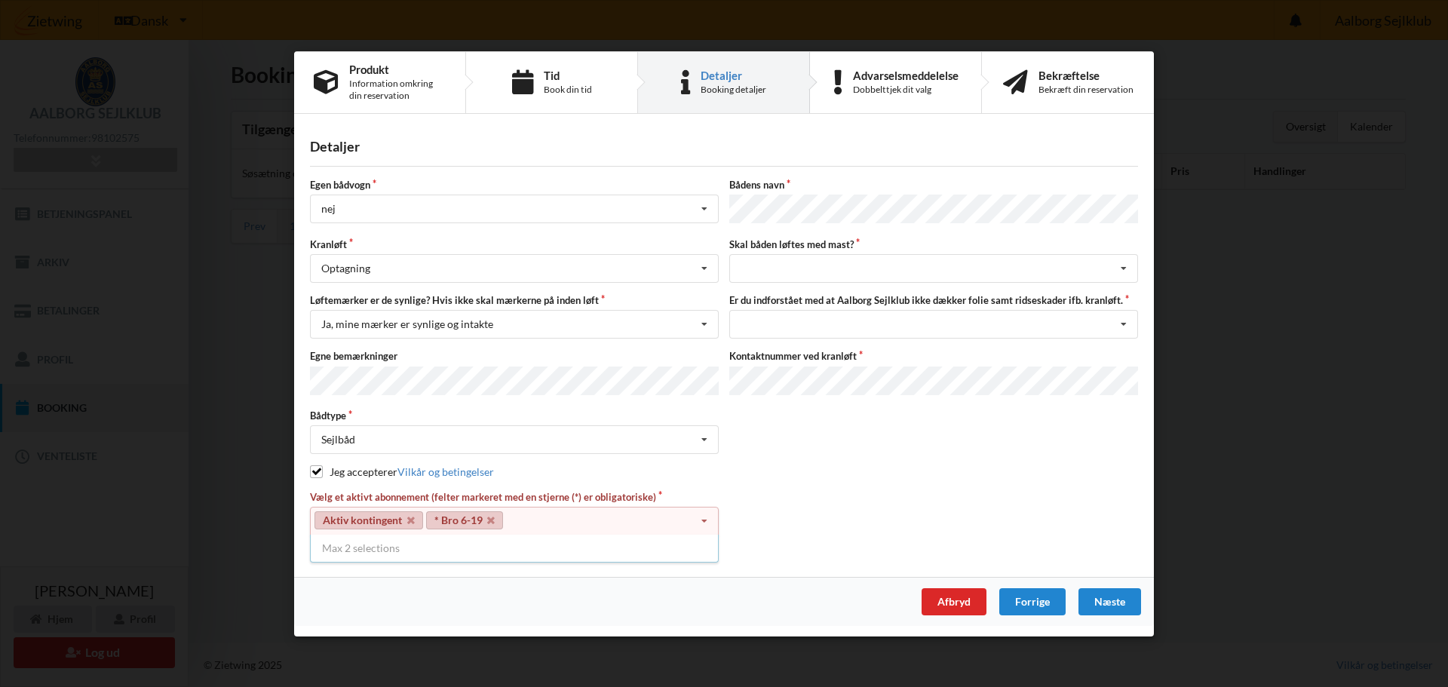
click at [877, 504] on div "Vælg et aktivt abonnement (felter markeret med en stjerne (*) er obligatoriske)…" at bounding box center [724, 520] width 838 height 60
click at [790, 267] on div "intet valg ja nej" at bounding box center [933, 268] width 409 height 29
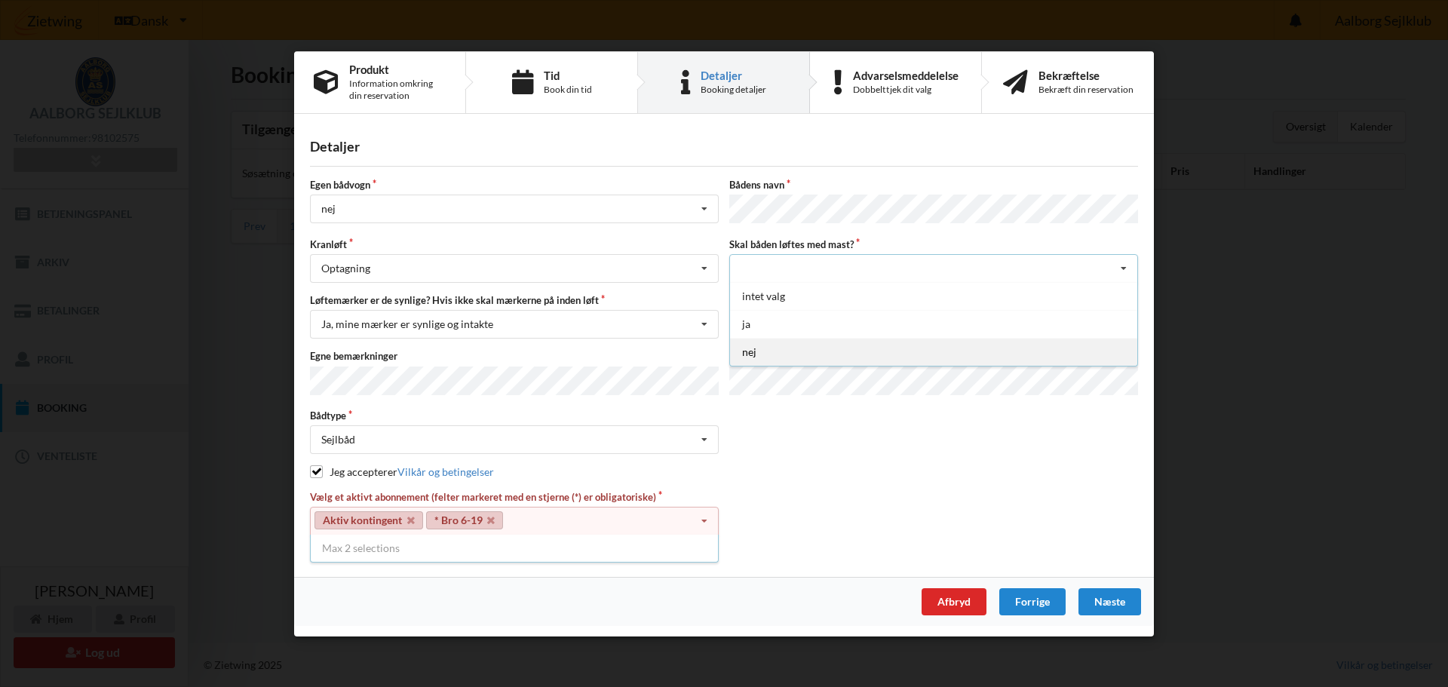
click at [767, 351] on div "nej" at bounding box center [933, 352] width 407 height 28
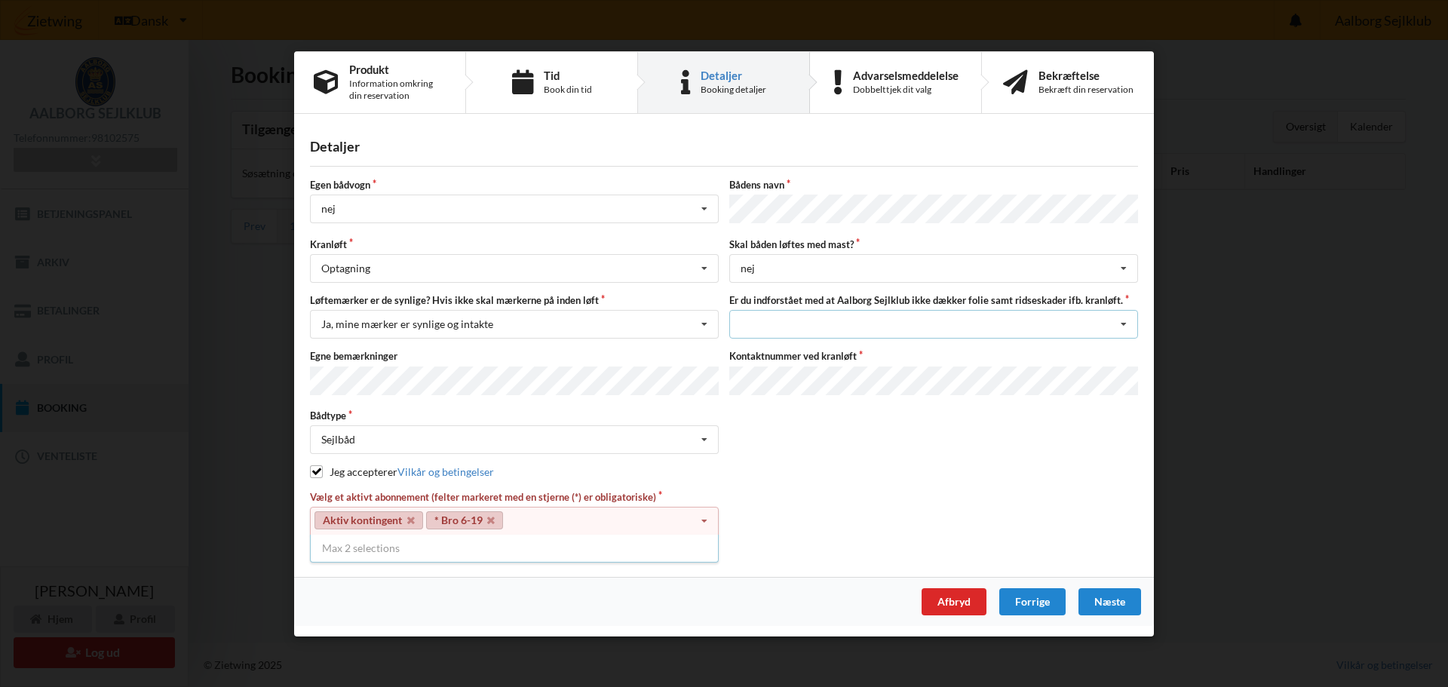
click at [785, 322] on div "Jeg har tæpper med og tager selv ansvaret for eventuelle folie samt ridseskader…" at bounding box center [933, 324] width 409 height 29
click at [806, 350] on div "Jeg har tæpper med og tager selv ansvaret for eventuelle folie samt ridseskader" at bounding box center [933, 352] width 407 height 28
click at [1126, 595] on div "Næste" at bounding box center [1109, 600] width 63 height 27
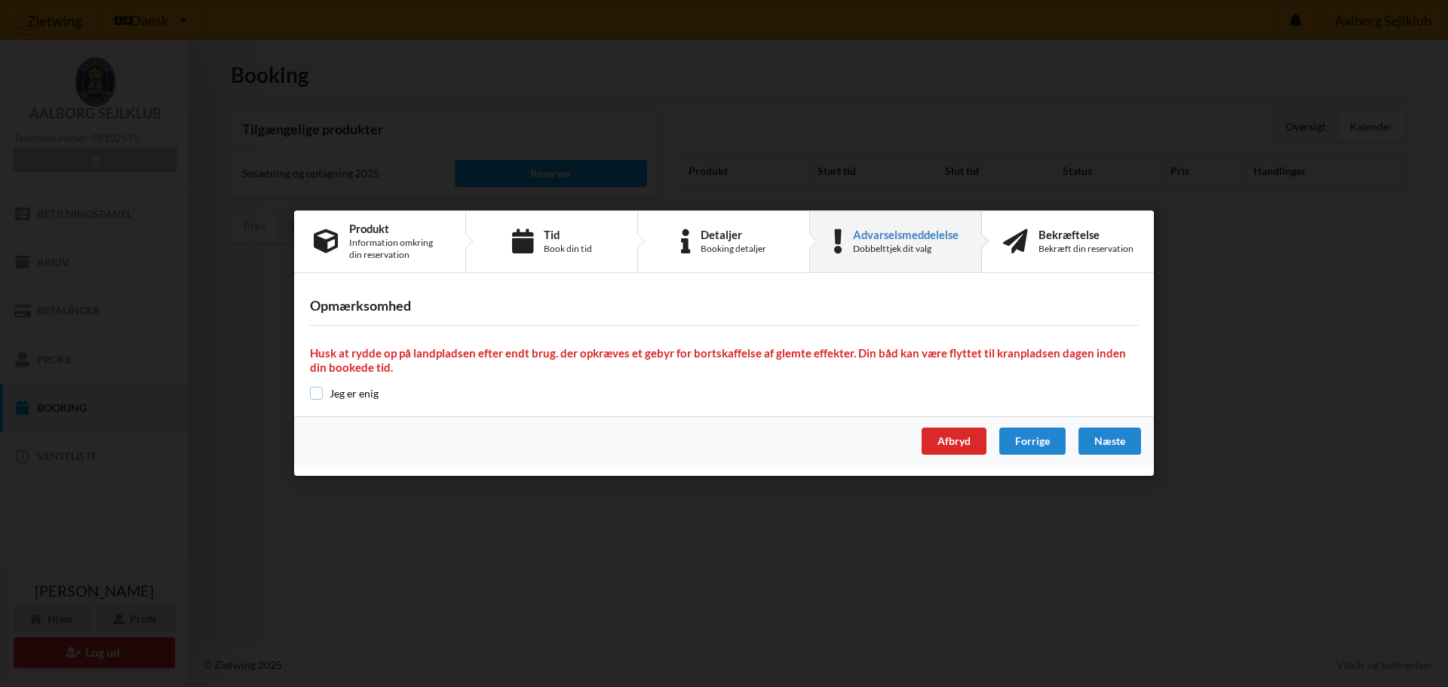
click at [320, 394] on input "checkbox" at bounding box center [316, 393] width 13 height 13
checkbox input "true"
click at [1116, 450] on div "Næste" at bounding box center [1109, 441] width 63 height 27
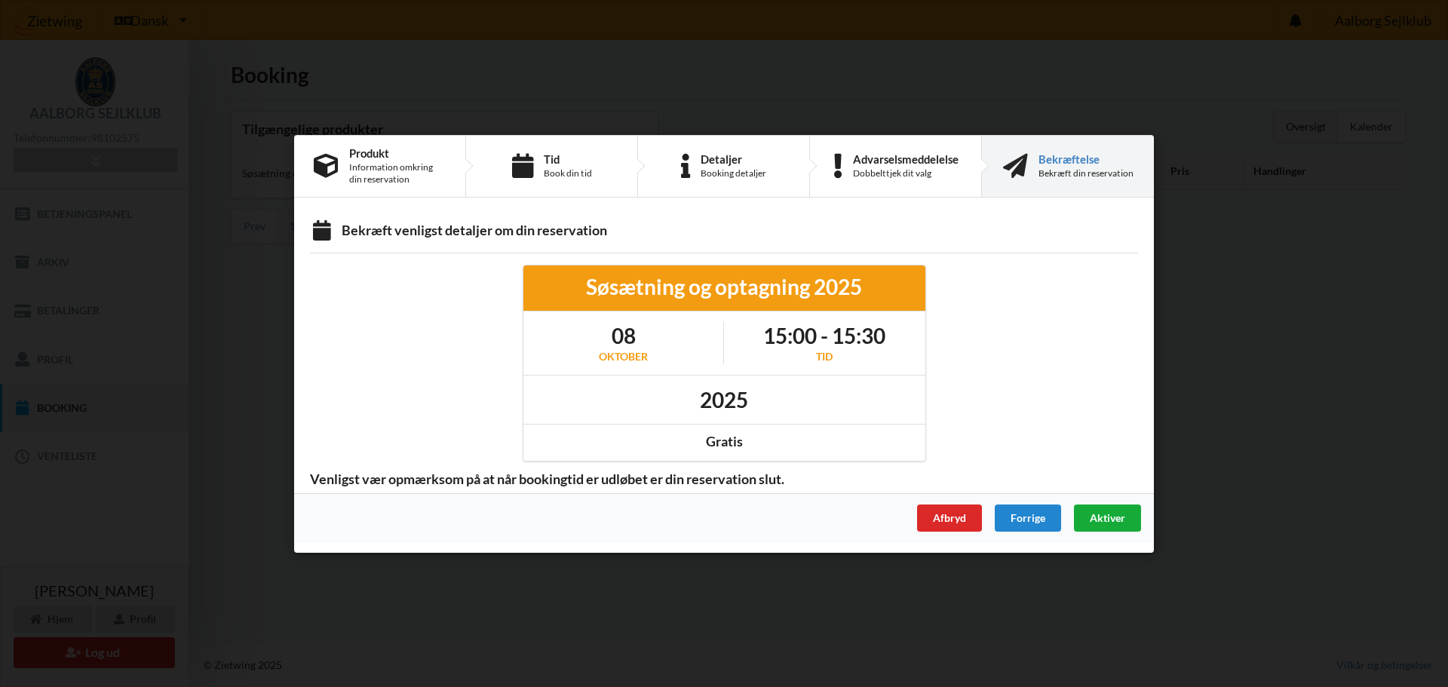
click at [1108, 516] on span "Aktiver" at bounding box center [1107, 516] width 35 height 13
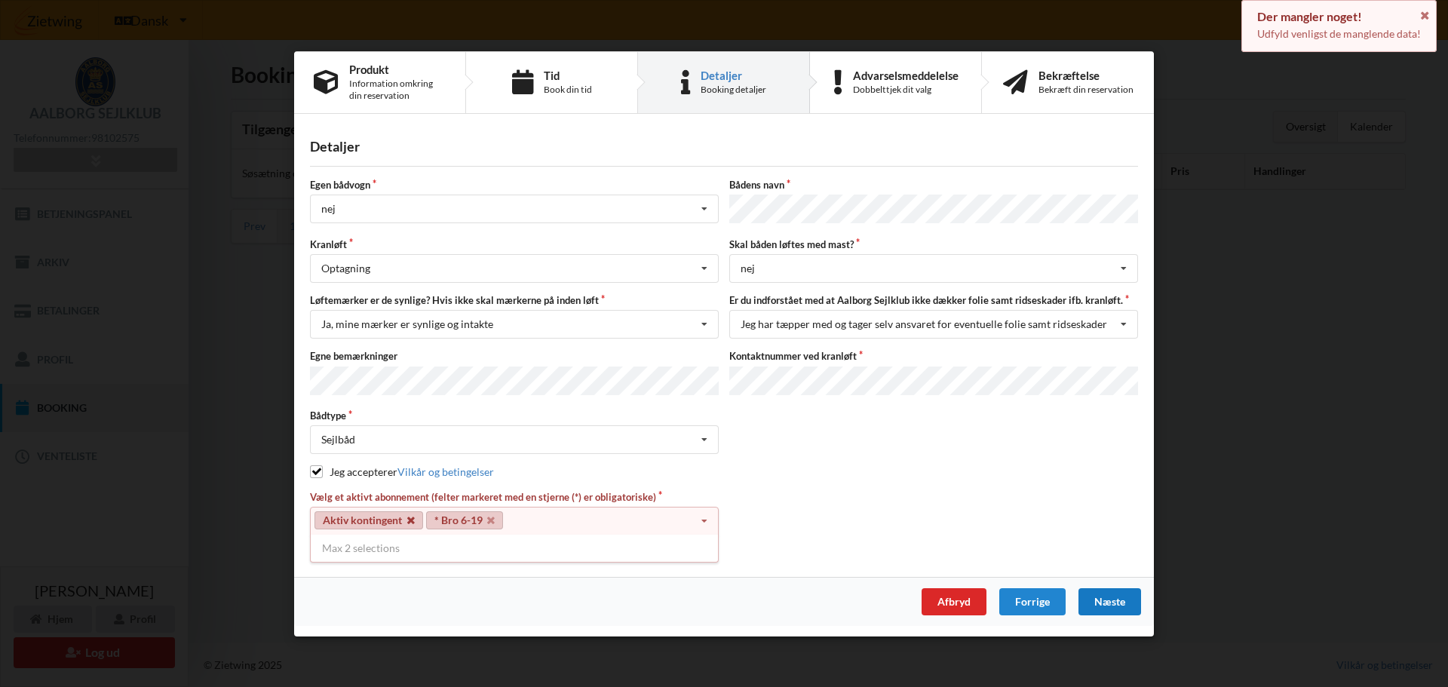
click at [413, 516] on icon at bounding box center [411, 521] width 8 height 10
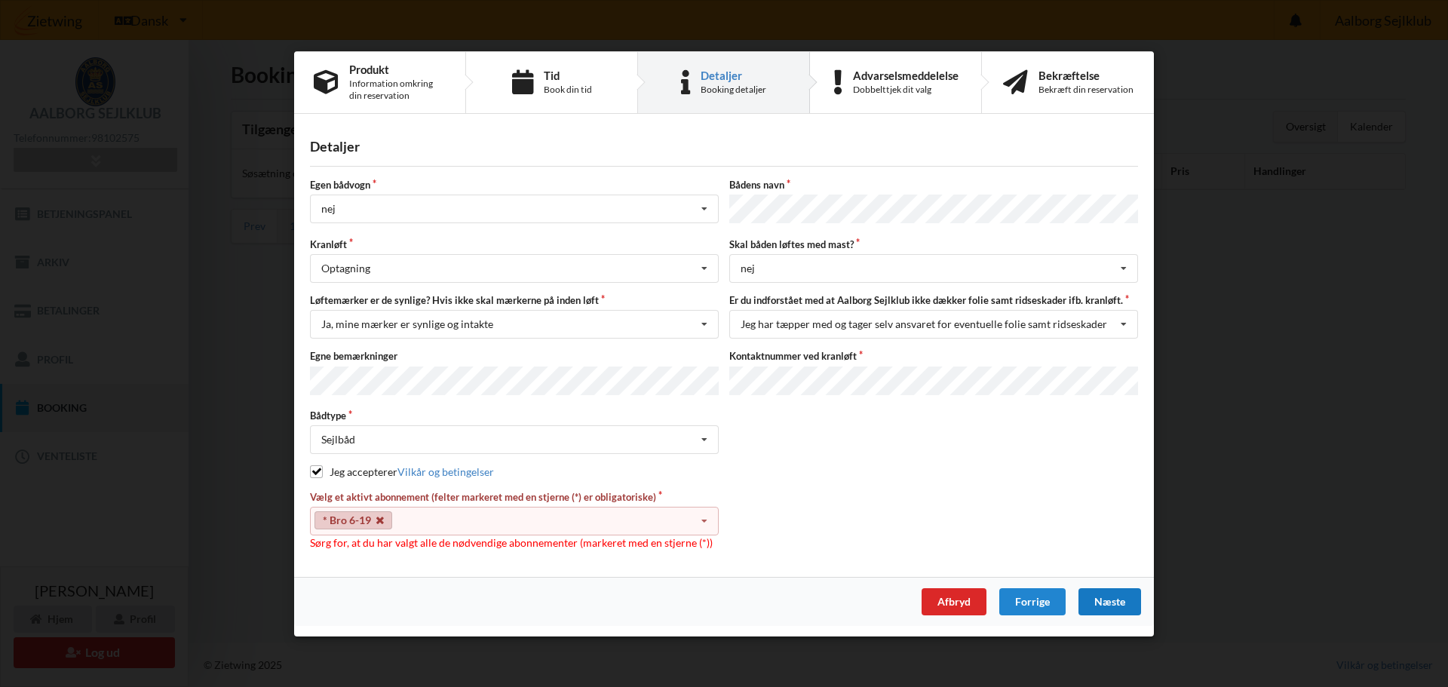
click at [382, 516] on icon at bounding box center [380, 521] width 8 height 10
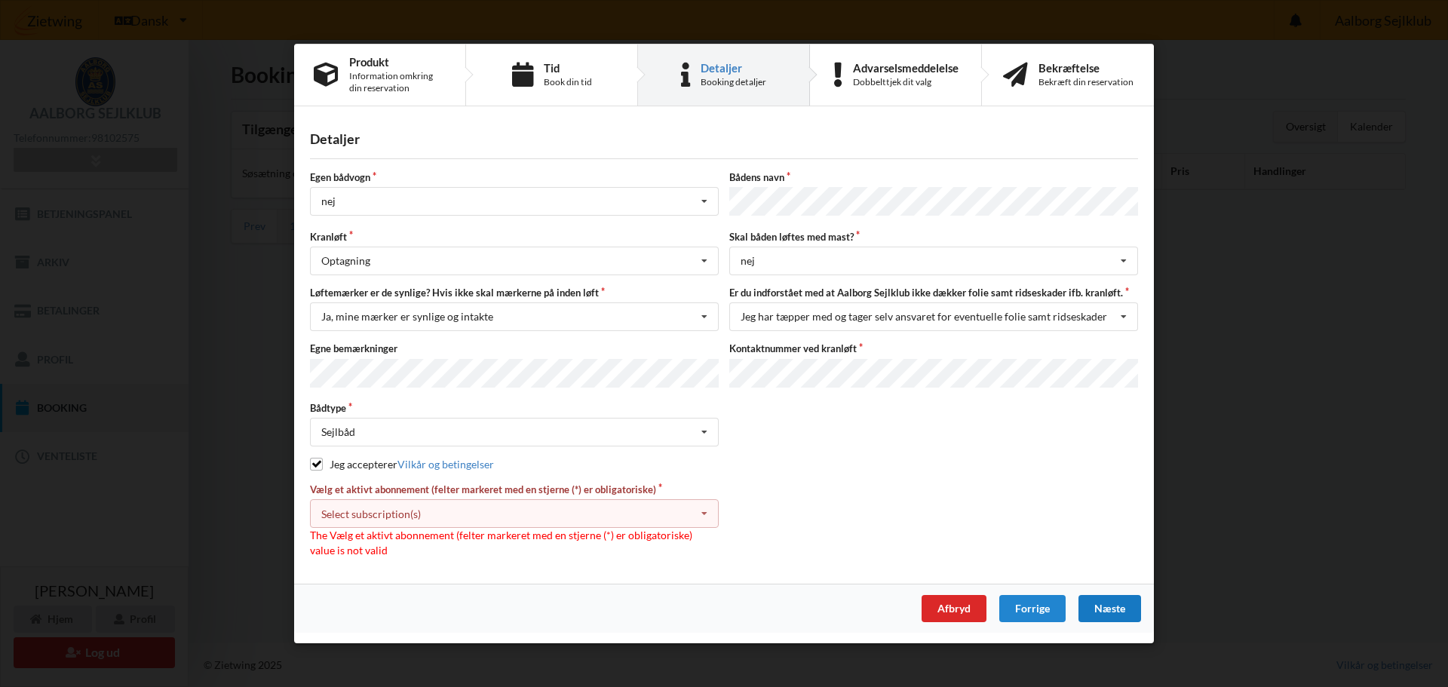
click at [547, 499] on div "Select subscription(s) Aktiv kontingent * Bro 6-19 * 6 tons stativ leje 3221" at bounding box center [514, 513] width 409 height 29
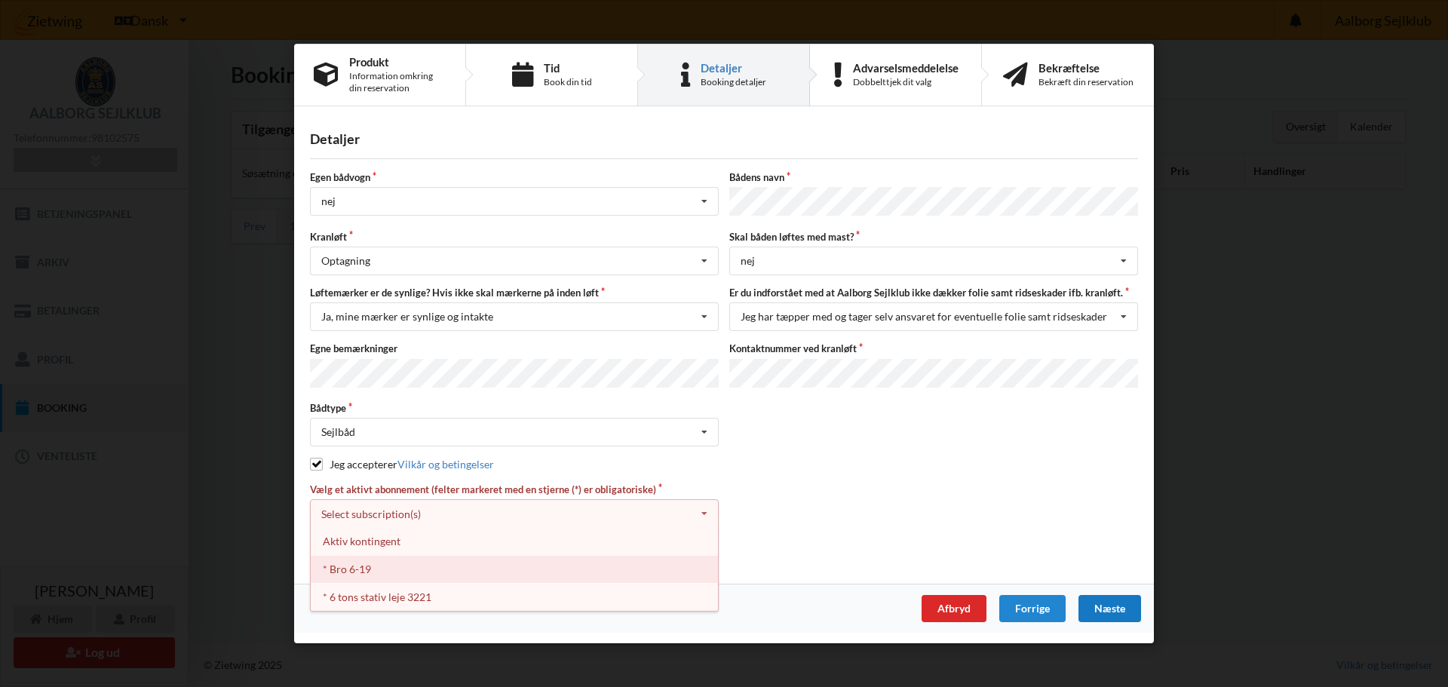
click at [386, 564] on div "* Bro 6-19" at bounding box center [514, 569] width 407 height 28
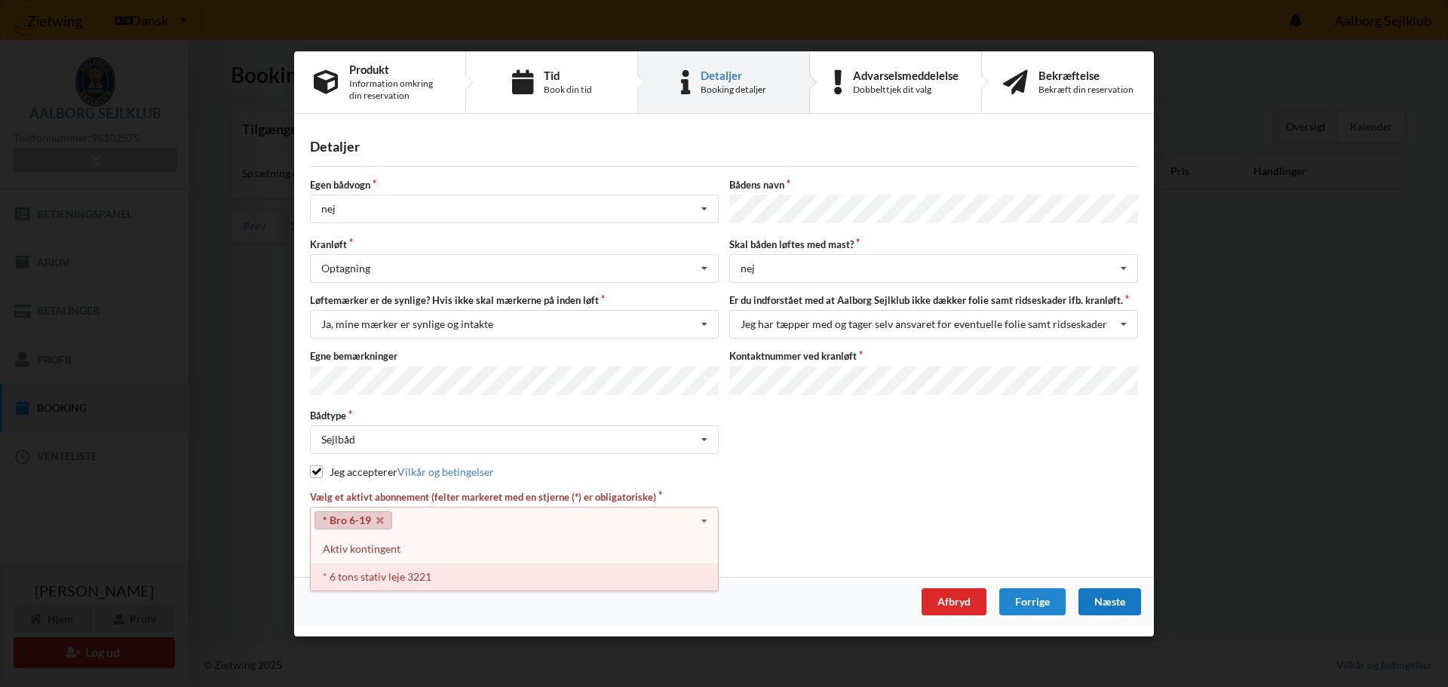
click at [400, 571] on div "* 6 tons stativ leje 3221" at bounding box center [514, 576] width 407 height 28
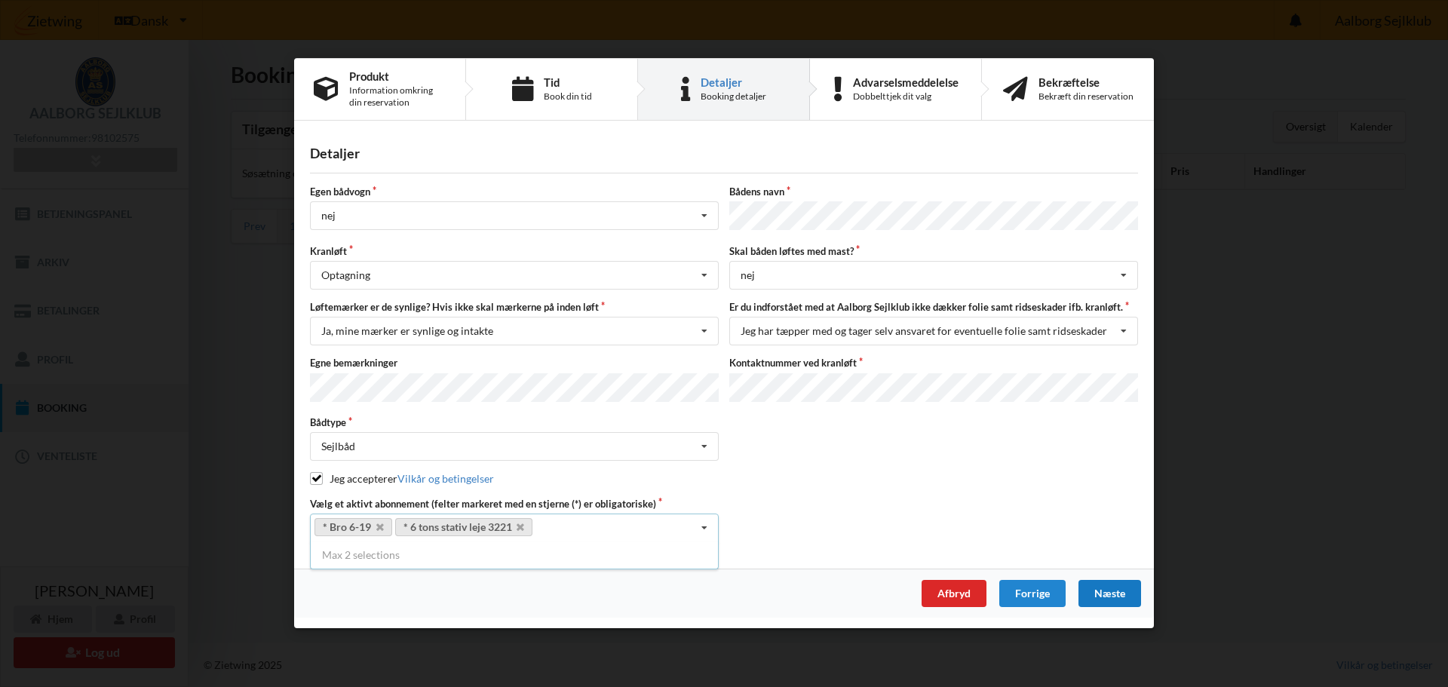
click at [1130, 587] on div "Næste" at bounding box center [1109, 594] width 63 height 27
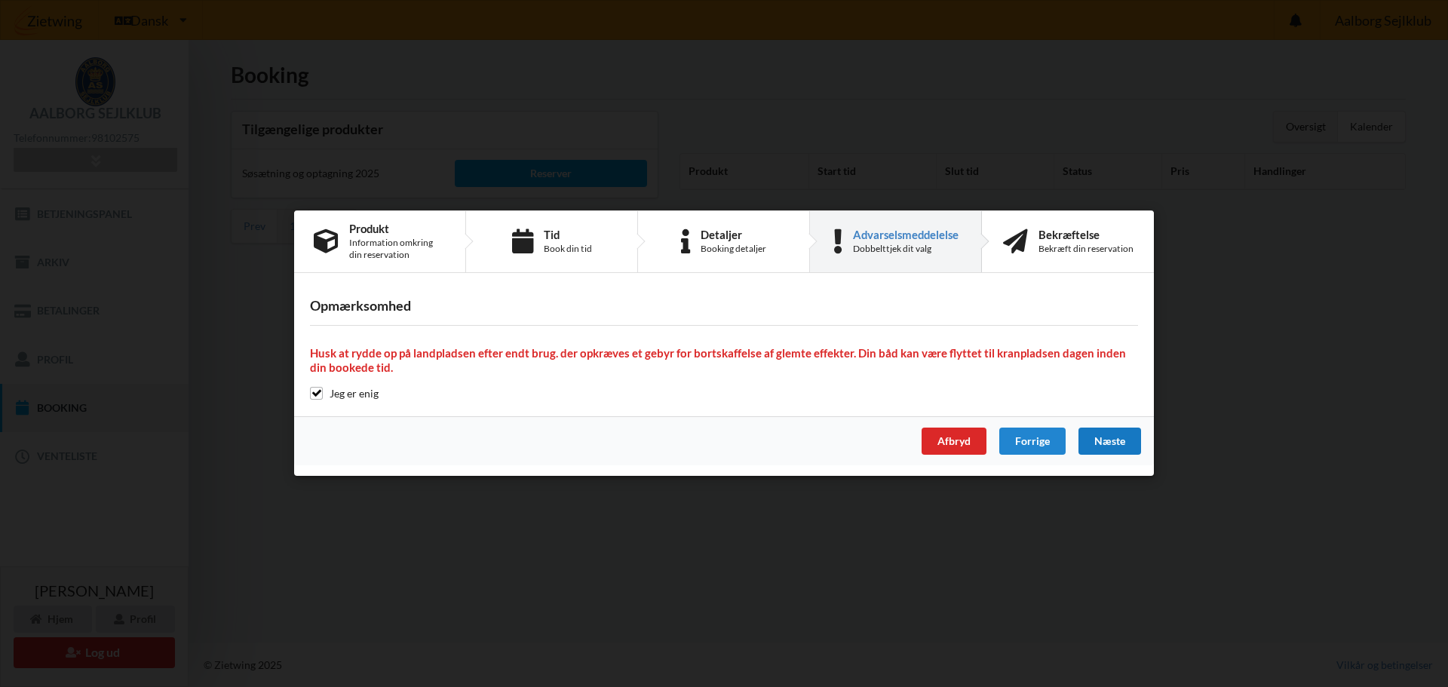
click at [1122, 441] on div "Næste" at bounding box center [1109, 441] width 63 height 27
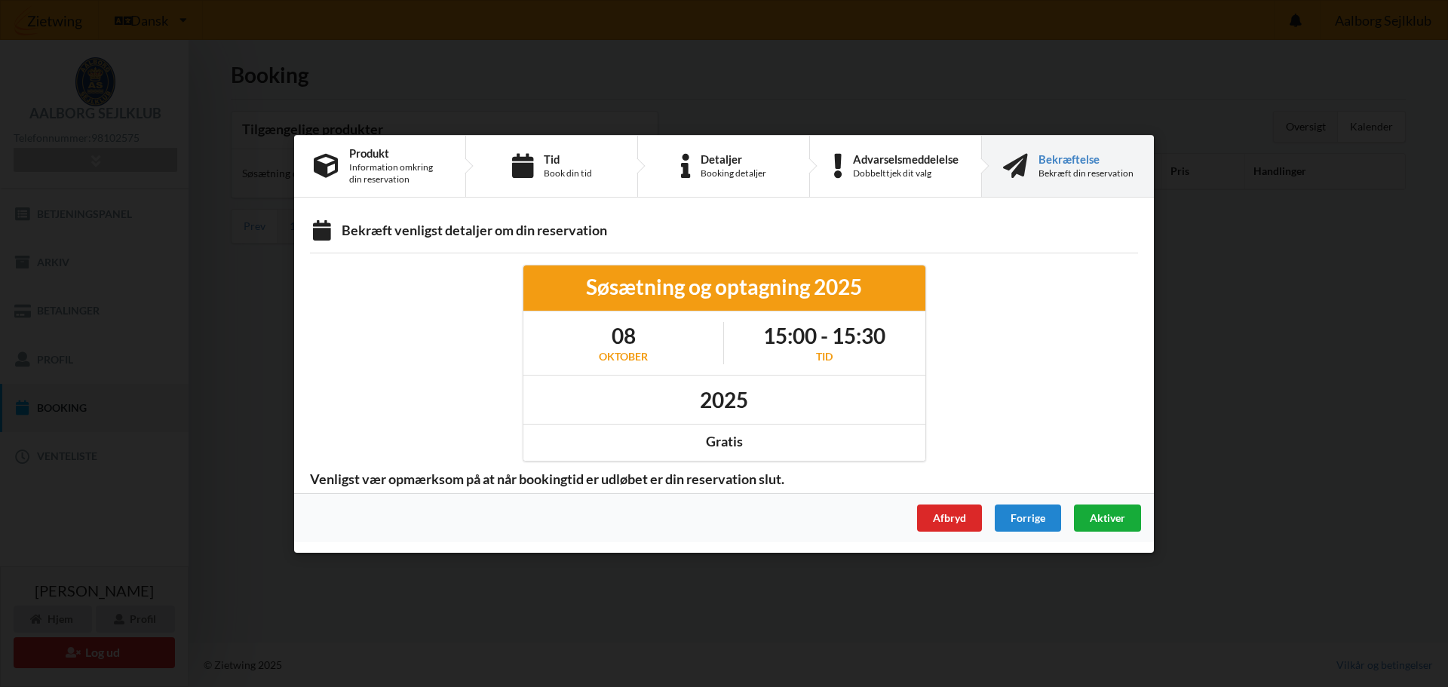
click at [1111, 517] on span "Aktiver" at bounding box center [1107, 516] width 35 height 13
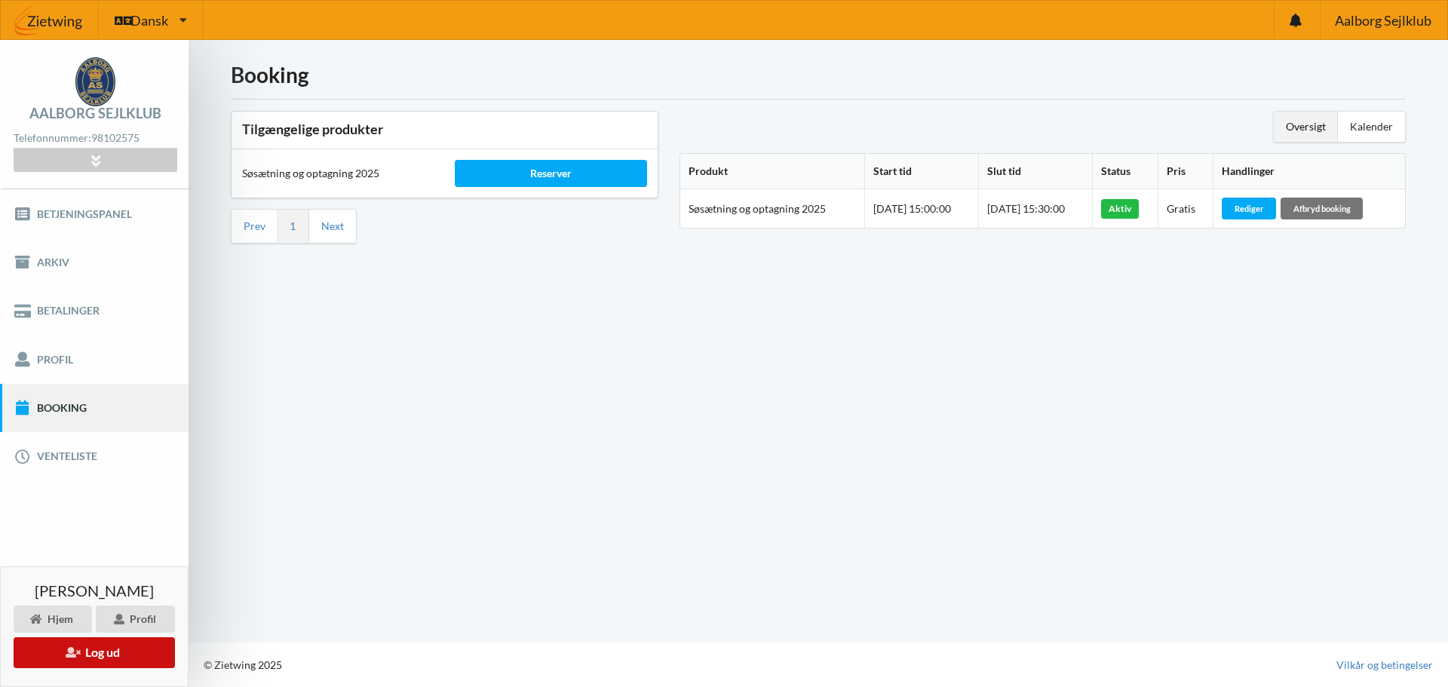
click at [69, 657] on icon at bounding box center [73, 651] width 14 height 11
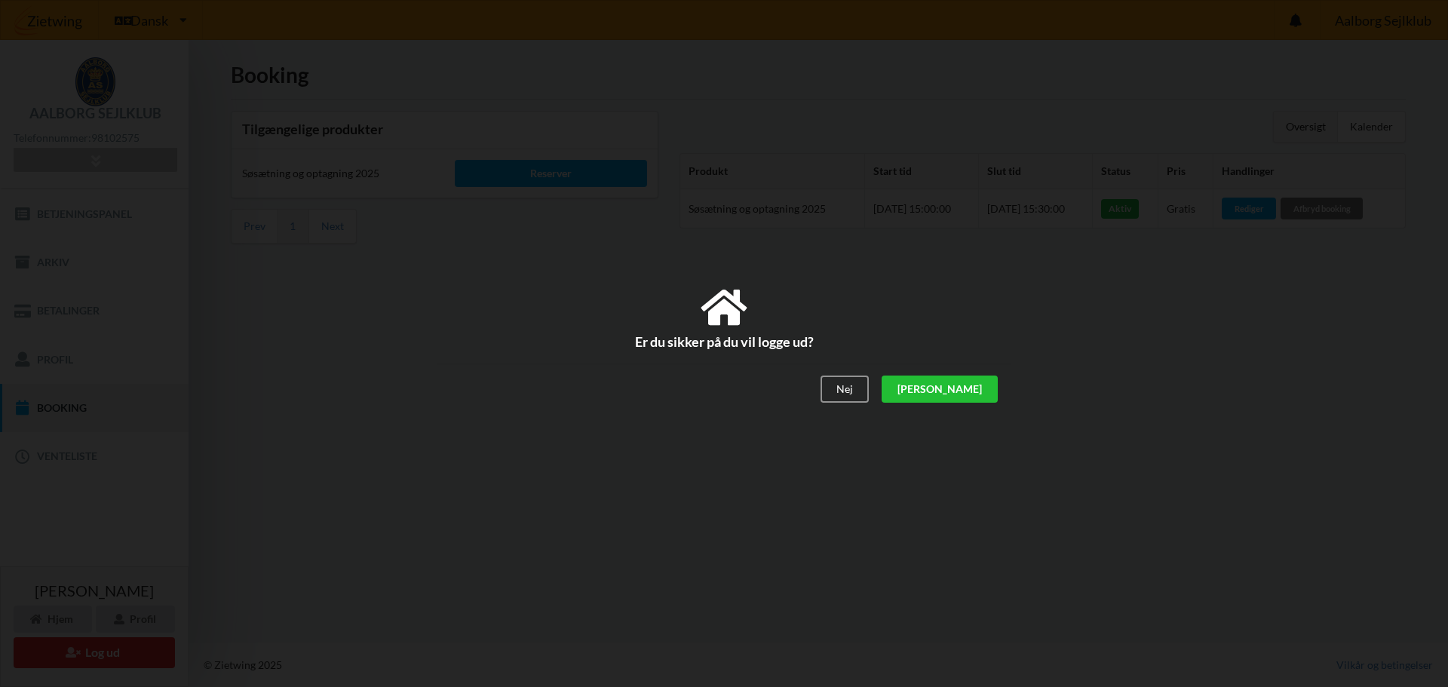
click at [976, 389] on div "[PERSON_NAME]" at bounding box center [939, 388] width 116 height 27
